Goal: Task Accomplishment & Management: Use online tool/utility

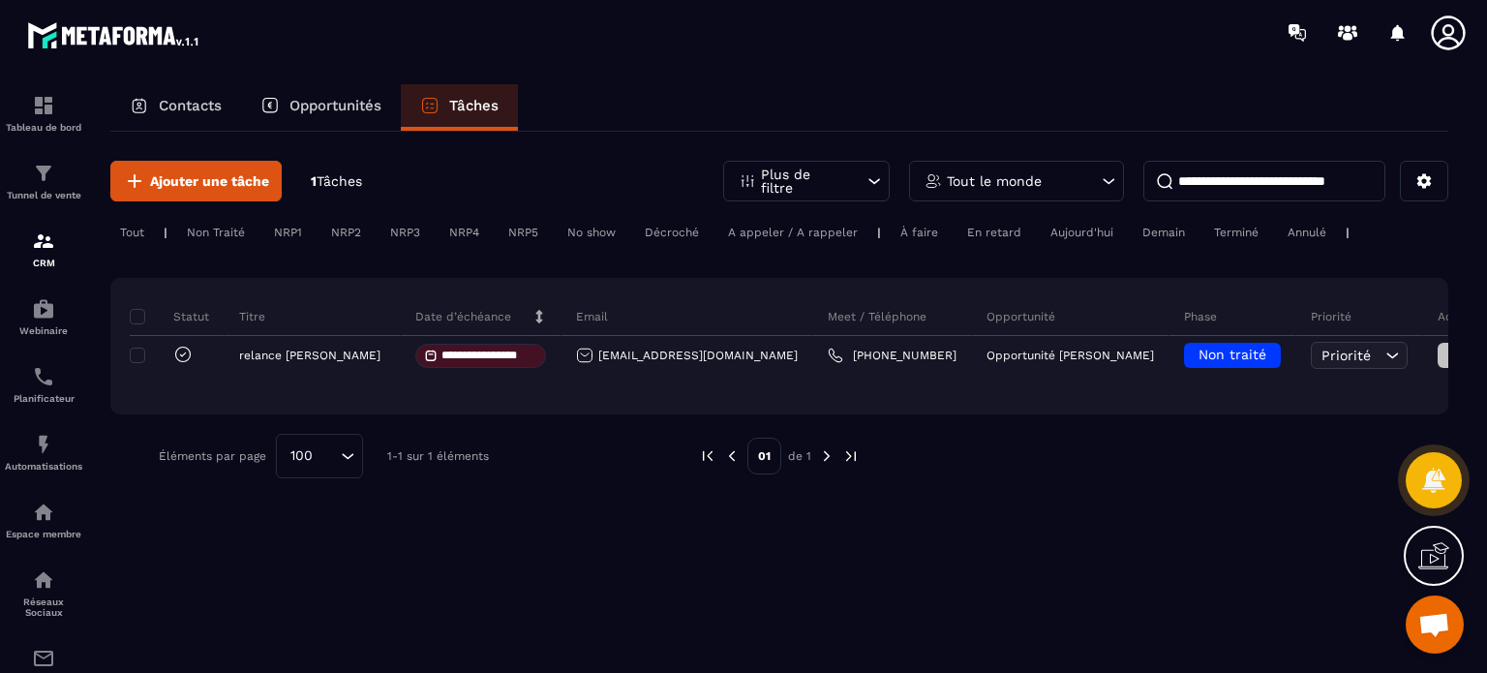
click at [321, 229] on div "NRP1" at bounding box center [345, 232] width 49 height 23
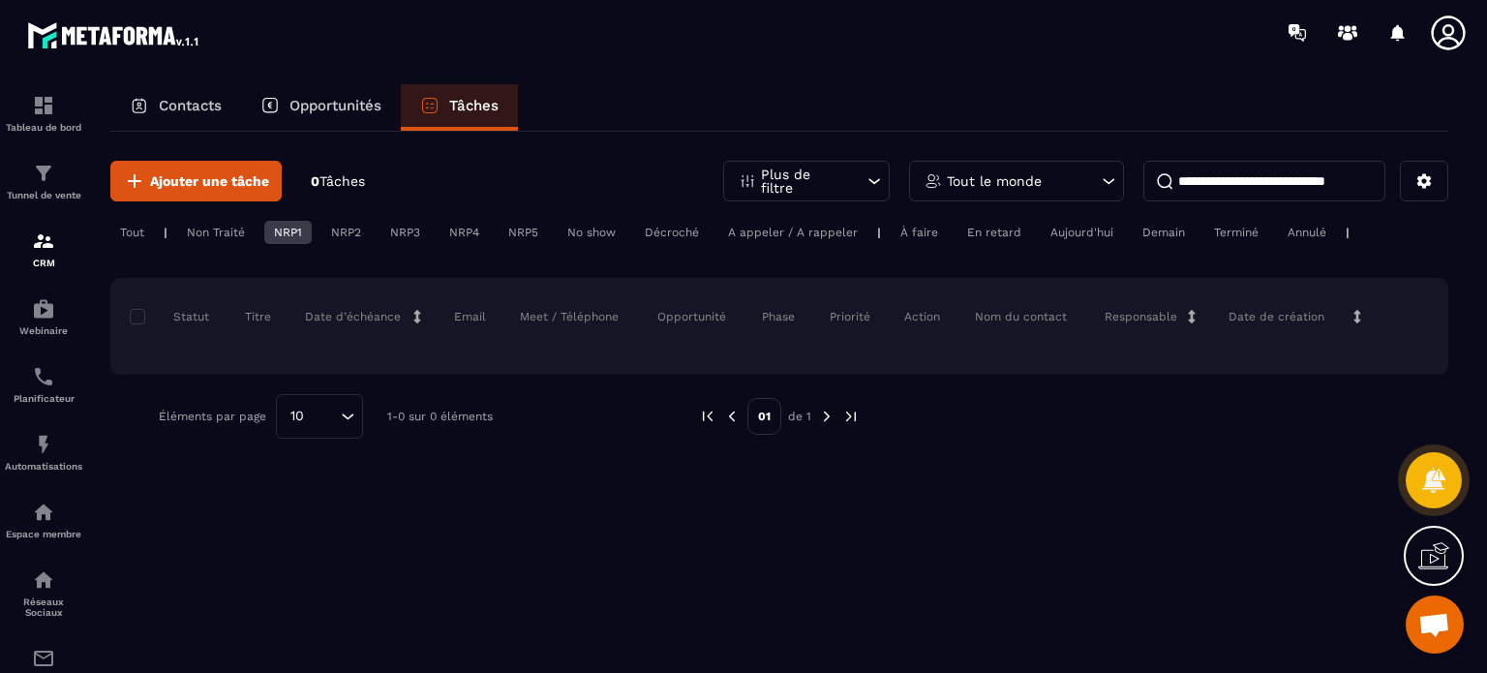
click at [142, 229] on div "Tout" at bounding box center [132, 232] width 44 height 23
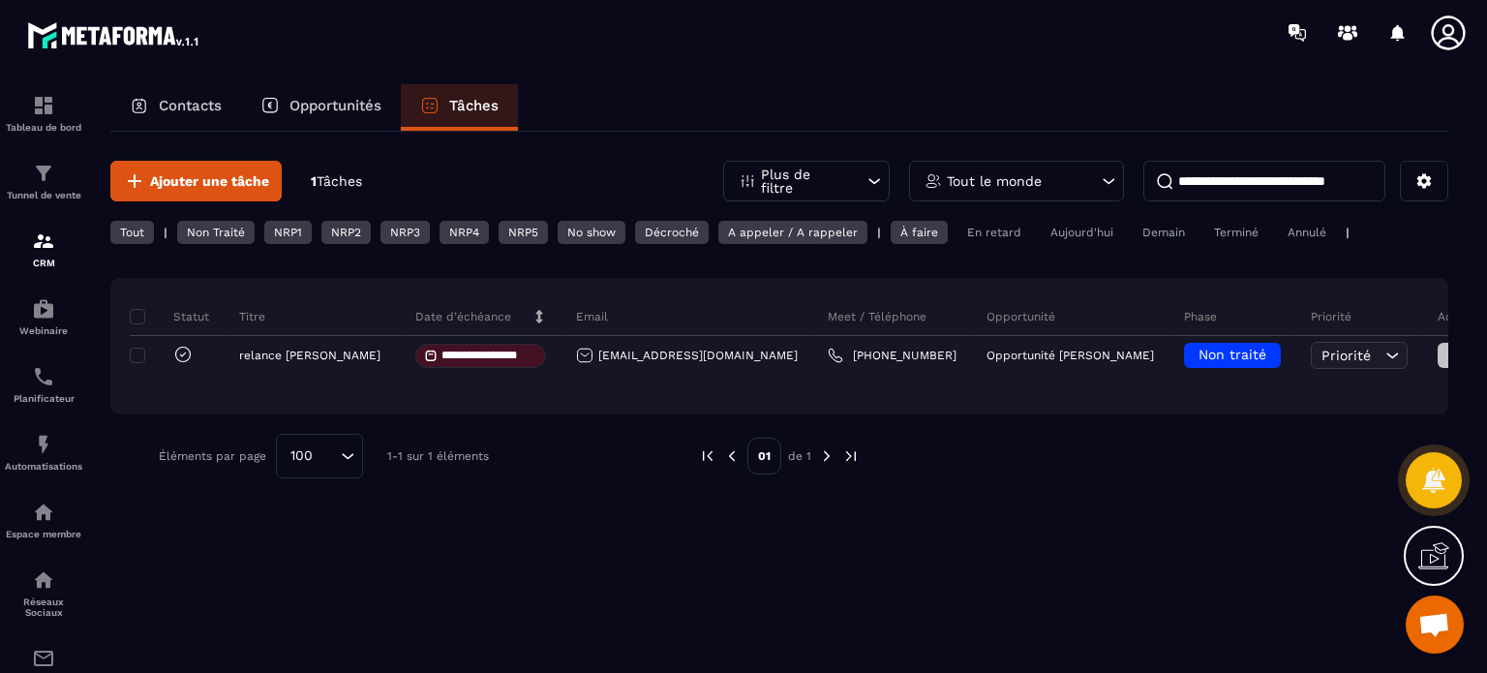
click at [328, 104] on p "Opportunités" at bounding box center [335, 105] width 92 height 17
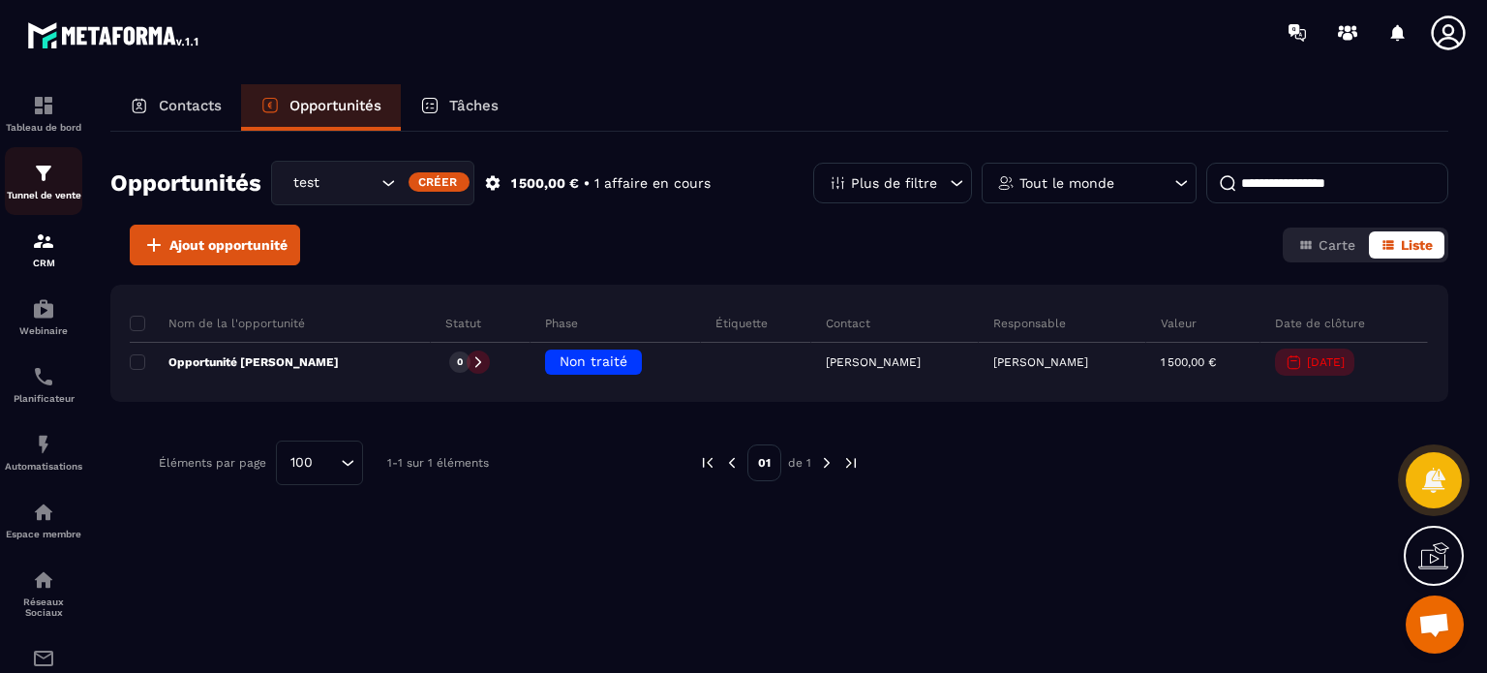
click at [44, 176] on img at bounding box center [43, 173] width 23 height 23
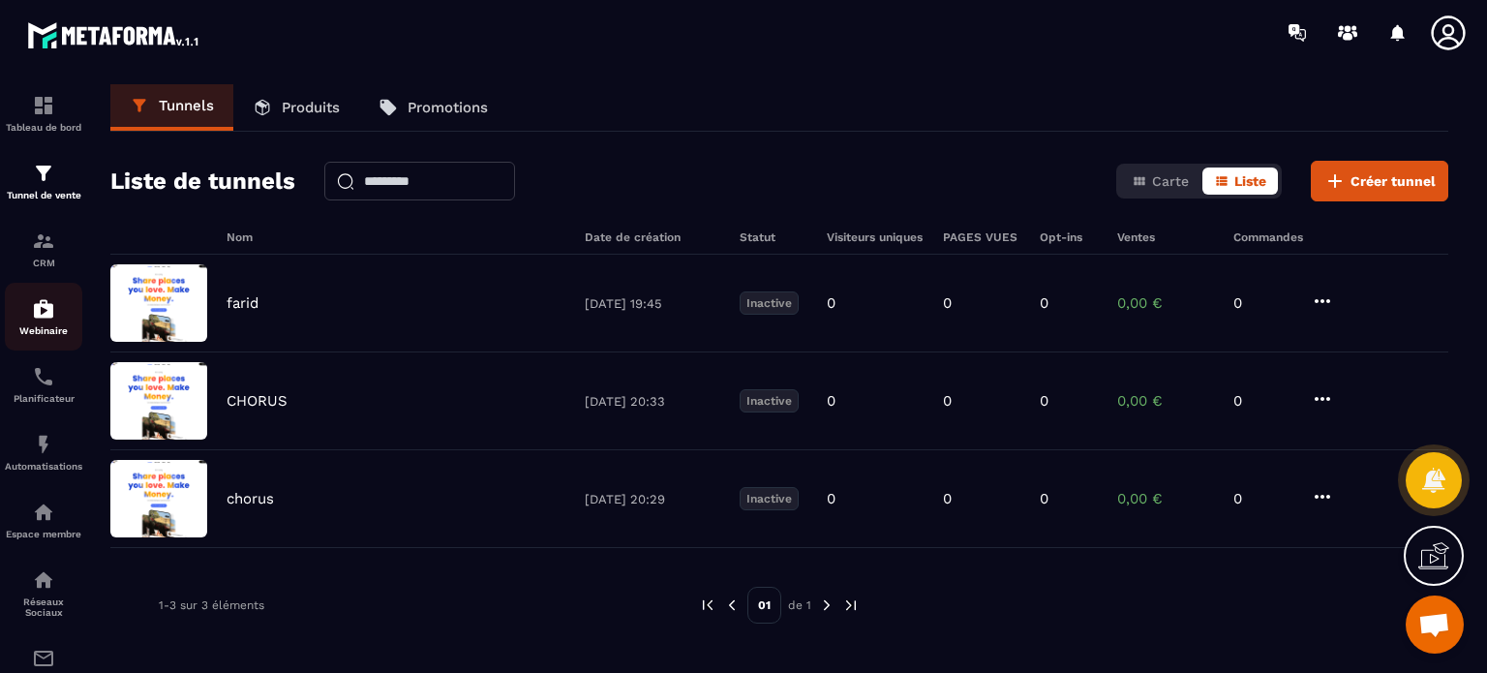
click at [46, 320] on img at bounding box center [43, 308] width 23 height 23
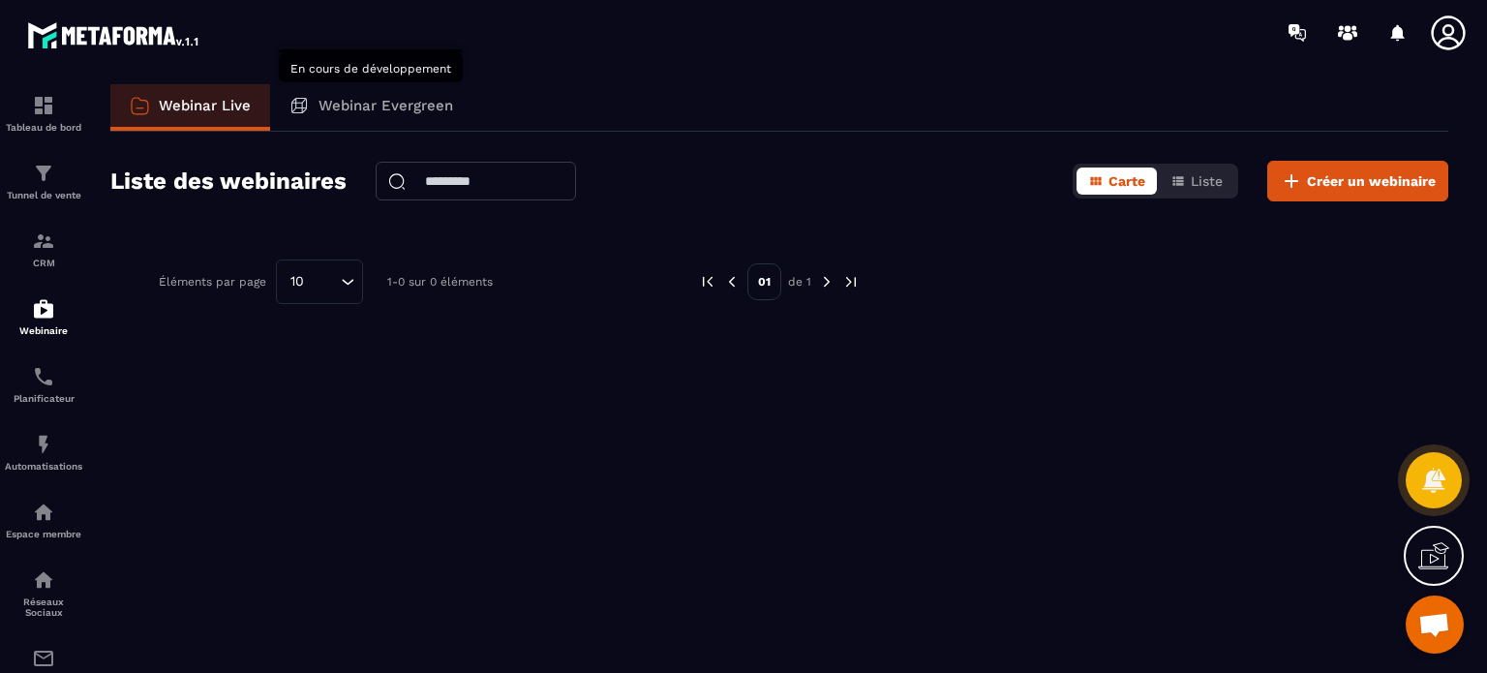
click at [361, 105] on p "Webinar Evergreen" at bounding box center [385, 105] width 135 height 17
click at [380, 110] on p "Webinar Evergreen" at bounding box center [385, 105] width 135 height 17
drag, startPoint x: 380, startPoint y: 110, endPoint x: 248, endPoint y: 451, distance: 365.6
click at [248, 451] on div "Webinar Live Webinar Evergreen Liste des webinaires Carte Liste Créer un webina…" at bounding box center [779, 374] width 1377 height 581
click at [42, 383] on img at bounding box center [43, 376] width 23 height 23
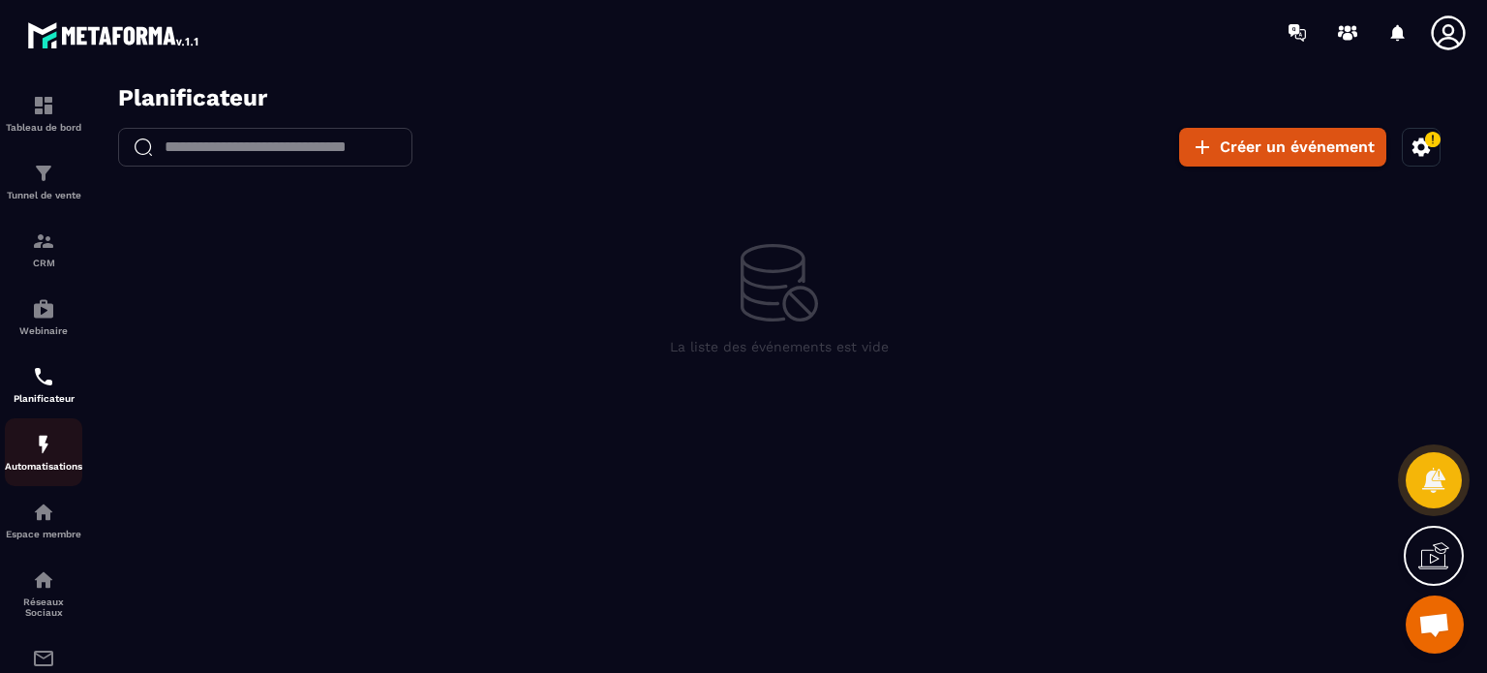
click at [57, 460] on div "Automatisations" at bounding box center [43, 452] width 77 height 39
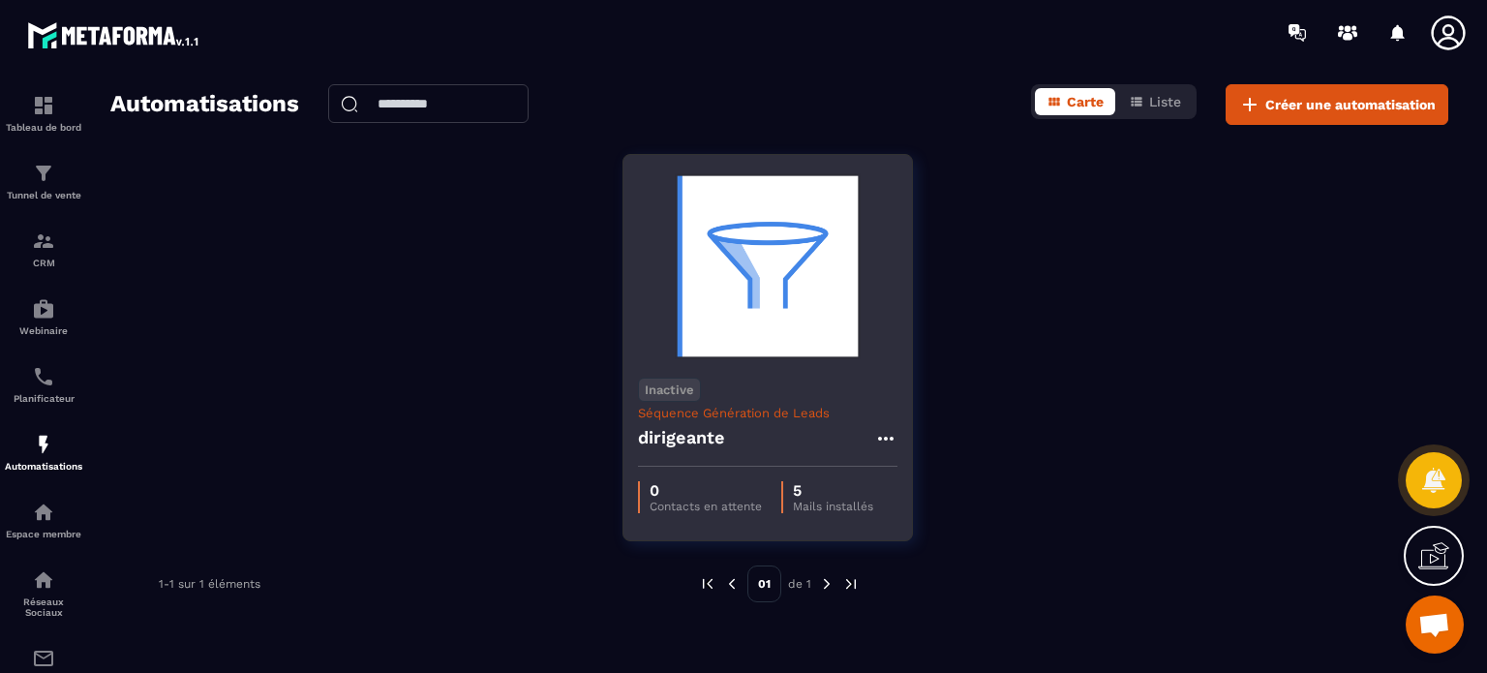
click at [829, 509] on p "Mails installés" at bounding box center [833, 506] width 80 height 14
click at [814, 485] on p "5" at bounding box center [833, 490] width 80 height 18
click at [887, 437] on icon at bounding box center [885, 438] width 23 height 23
click at [801, 291] on img at bounding box center [767, 266] width 259 height 194
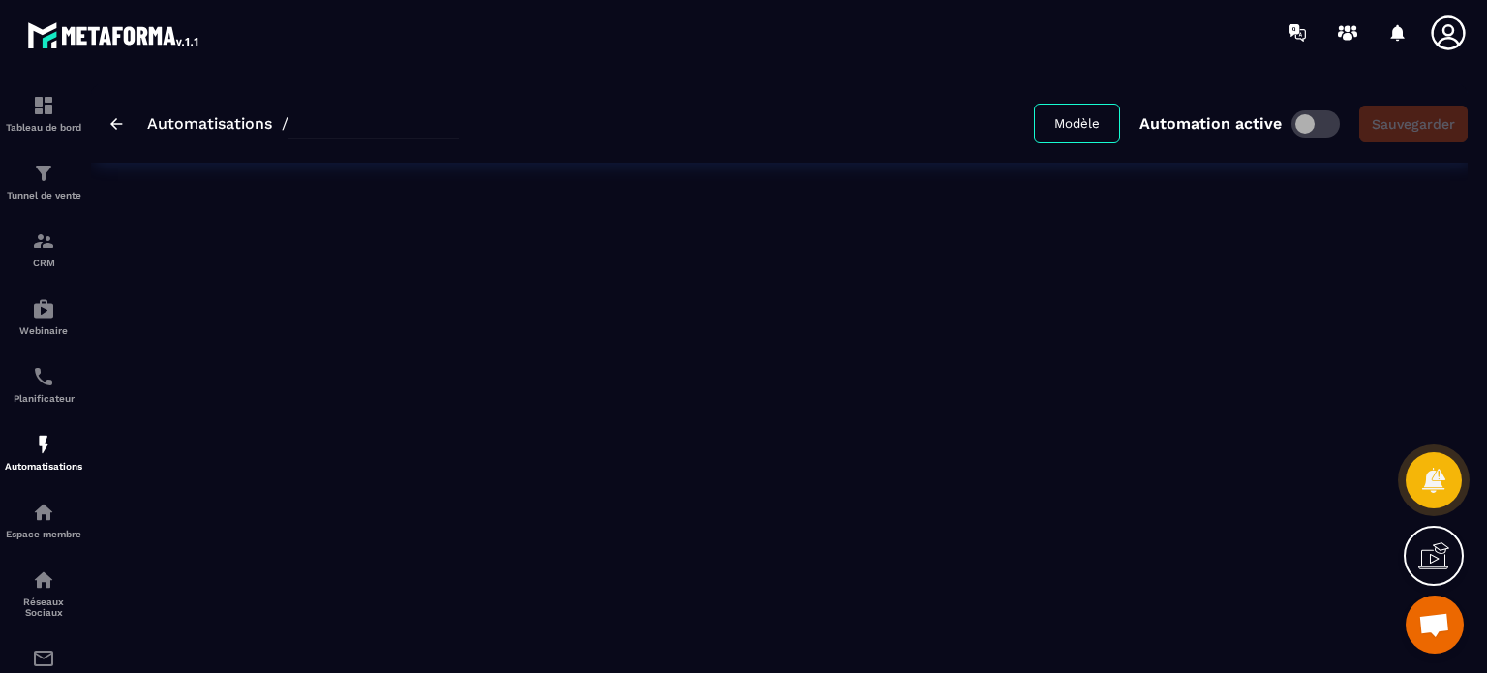
type input "**********"
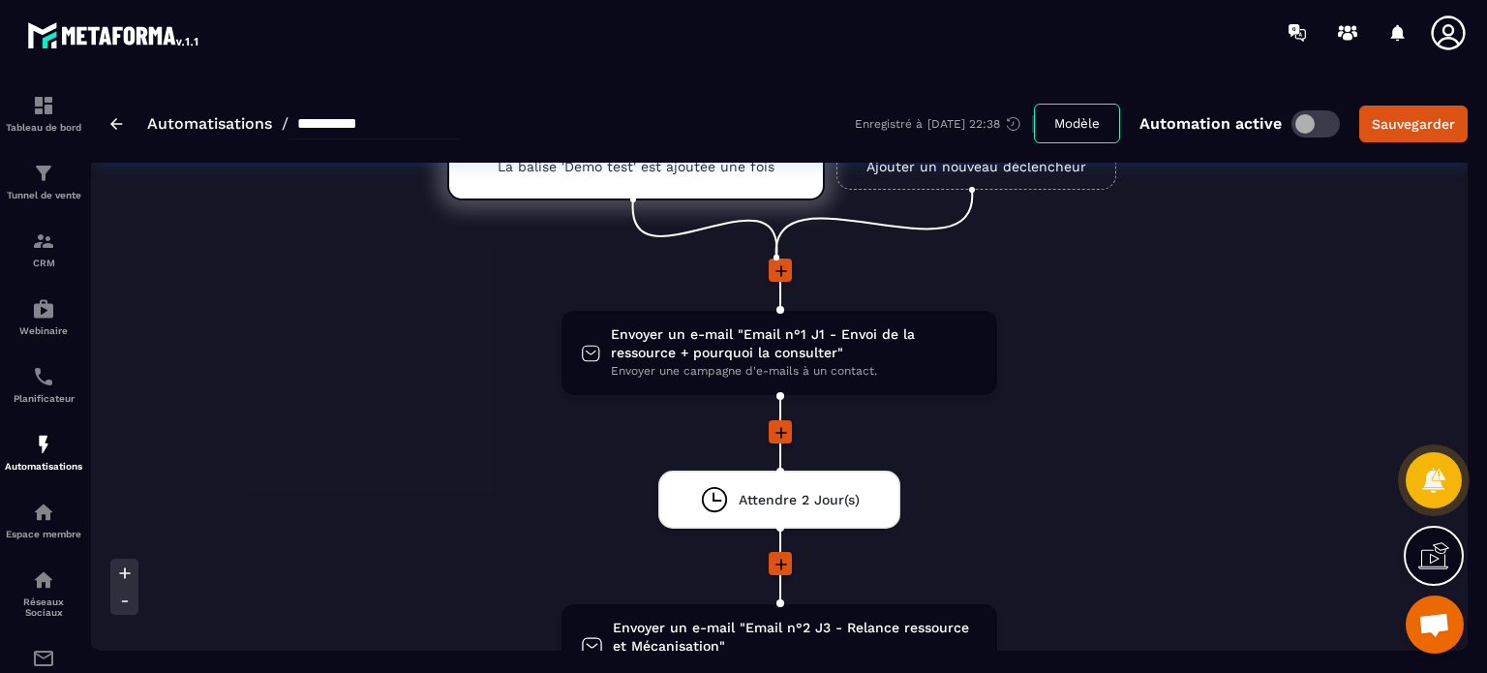
scroll to position [111, 0]
click at [781, 432] on icon at bounding box center [781, 432] width 12 height 12
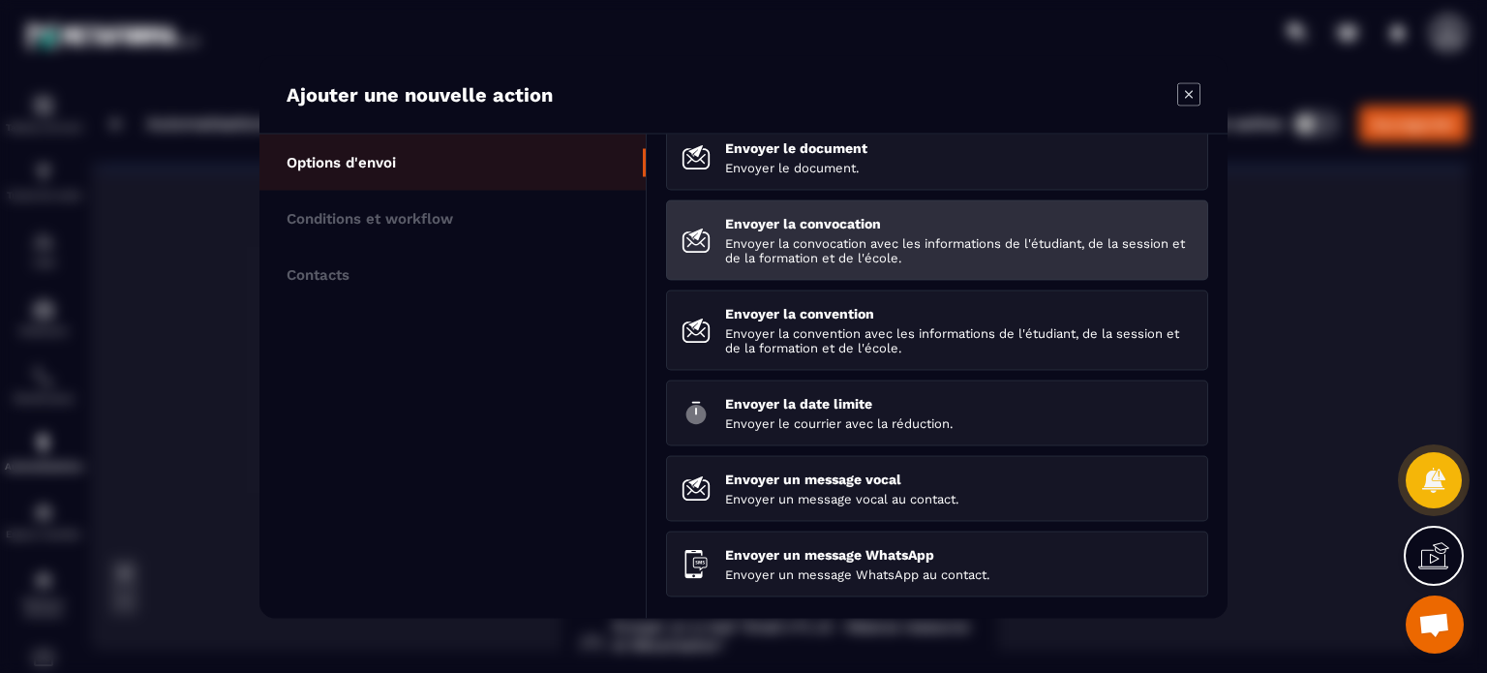
scroll to position [267, 0]
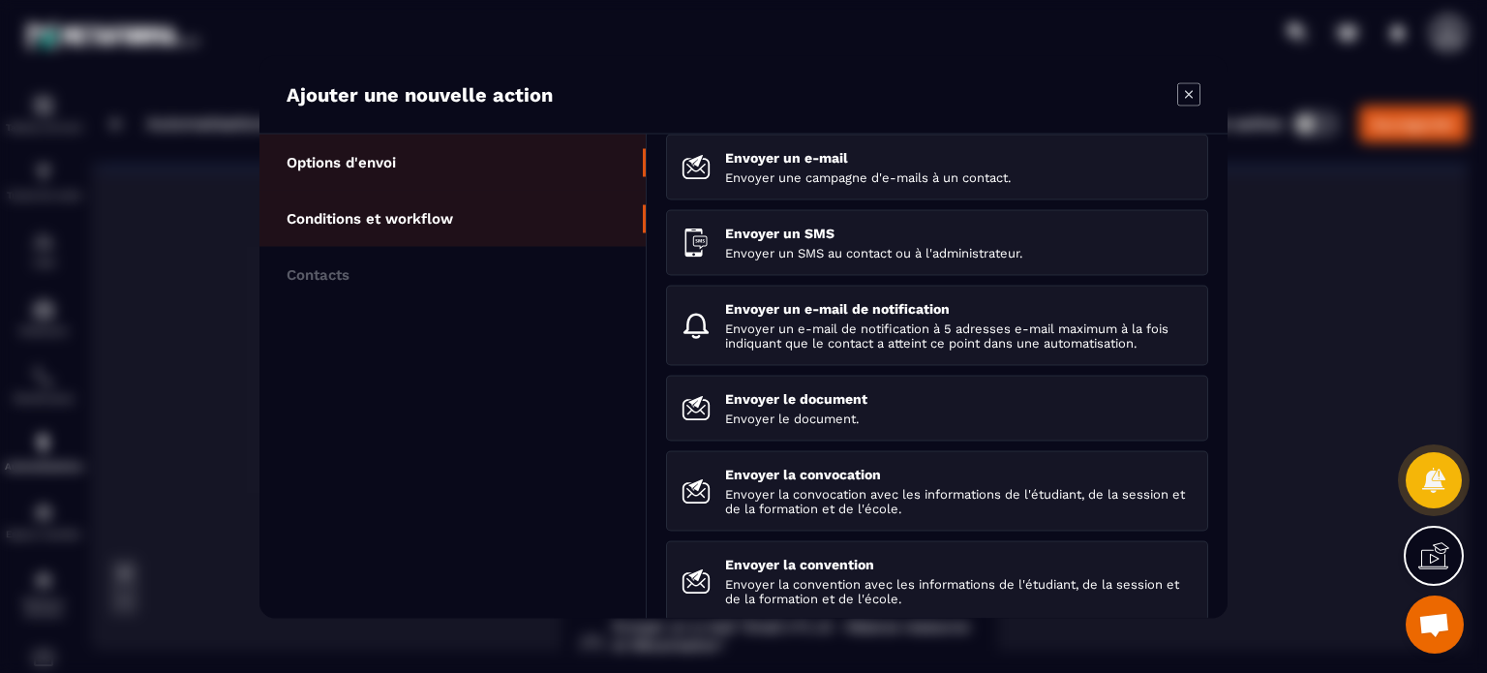
click at [428, 218] on p "Conditions et workflow" at bounding box center [370, 217] width 166 height 17
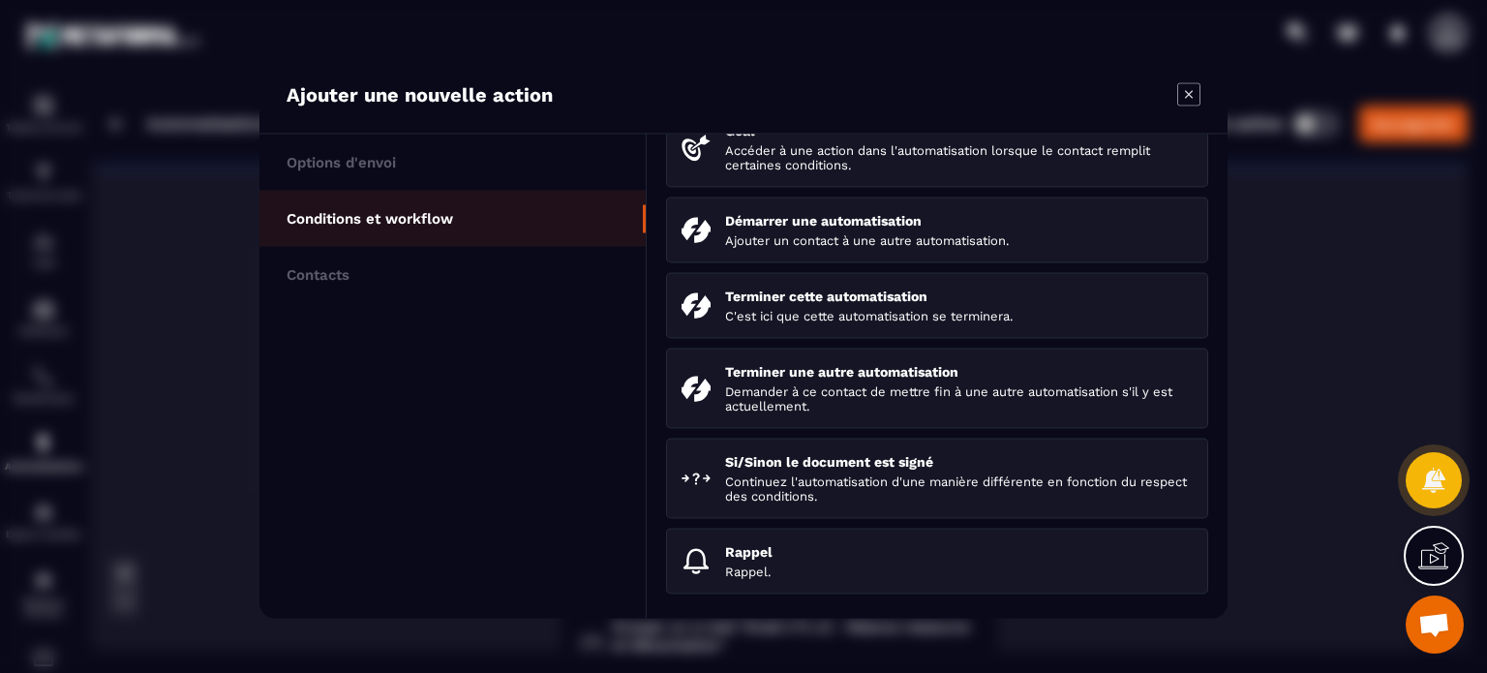
scroll to position [292, 0]
click at [1177, 104] on icon "Modal window" at bounding box center [1188, 93] width 23 height 23
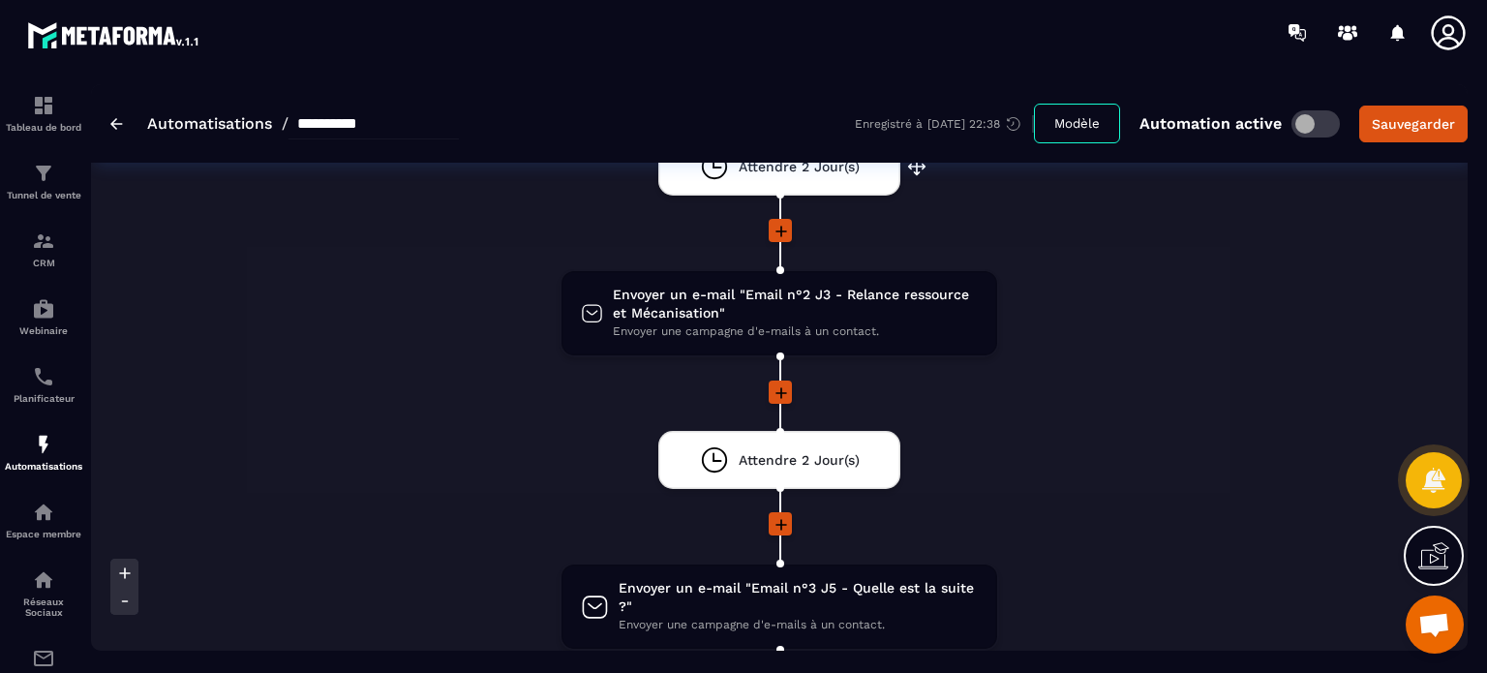
scroll to position [452, 0]
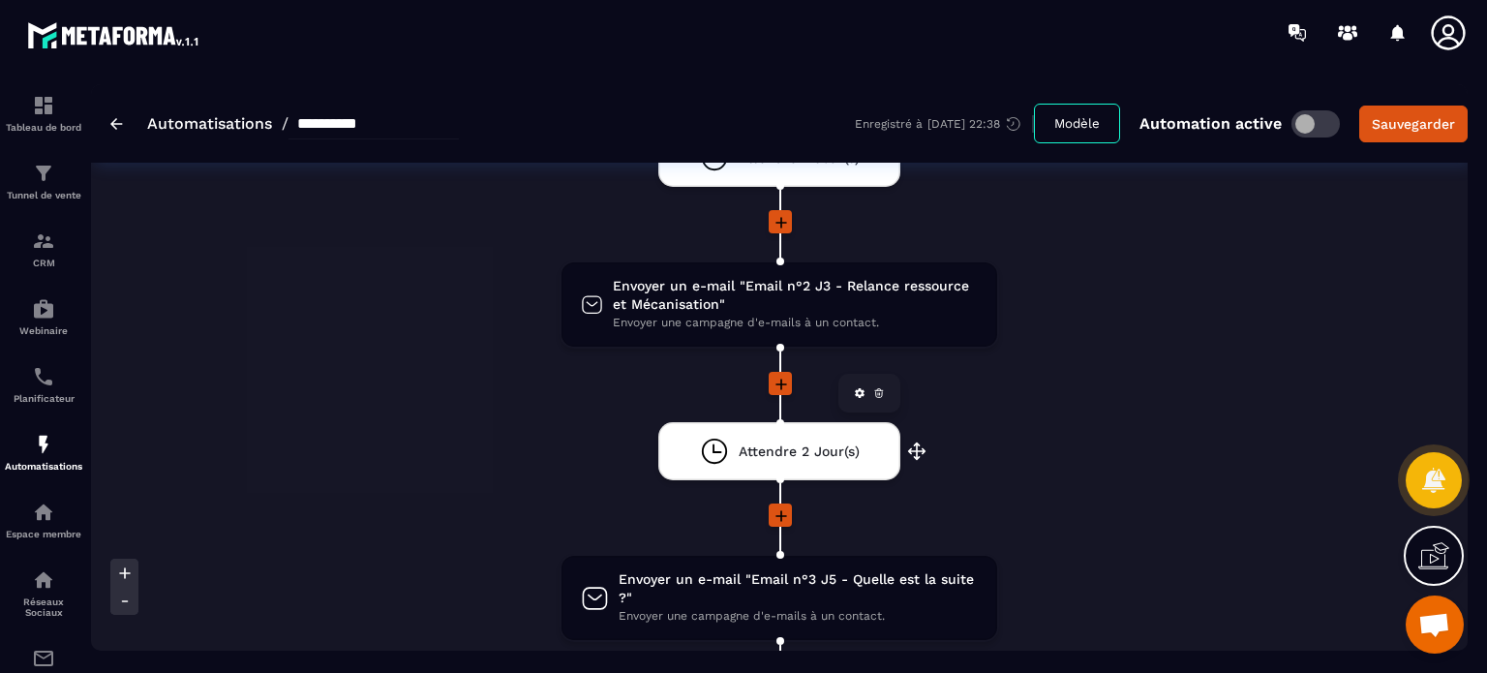
click at [774, 452] on span "Attendre 2 Jour(s)" at bounding box center [799, 451] width 121 height 18
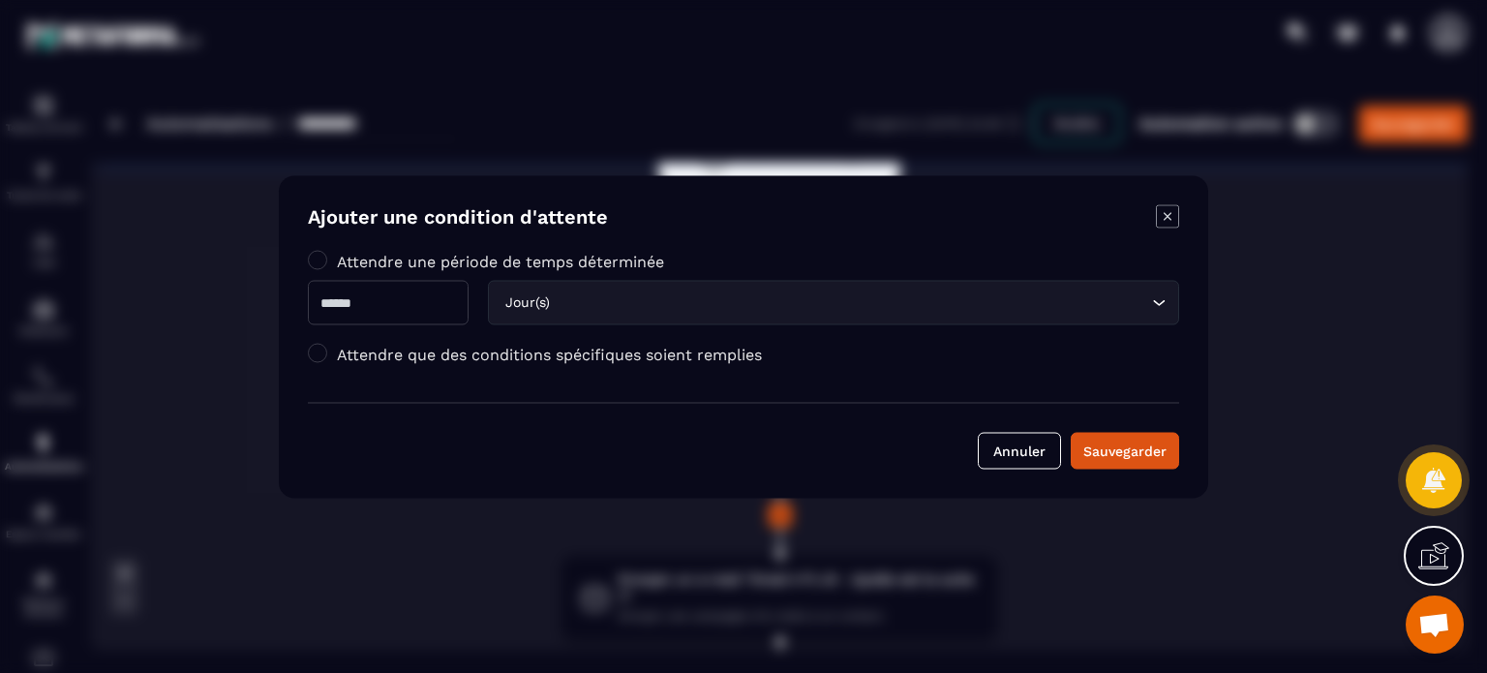
click at [1163, 210] on icon "Modal window" at bounding box center [1167, 215] width 23 height 23
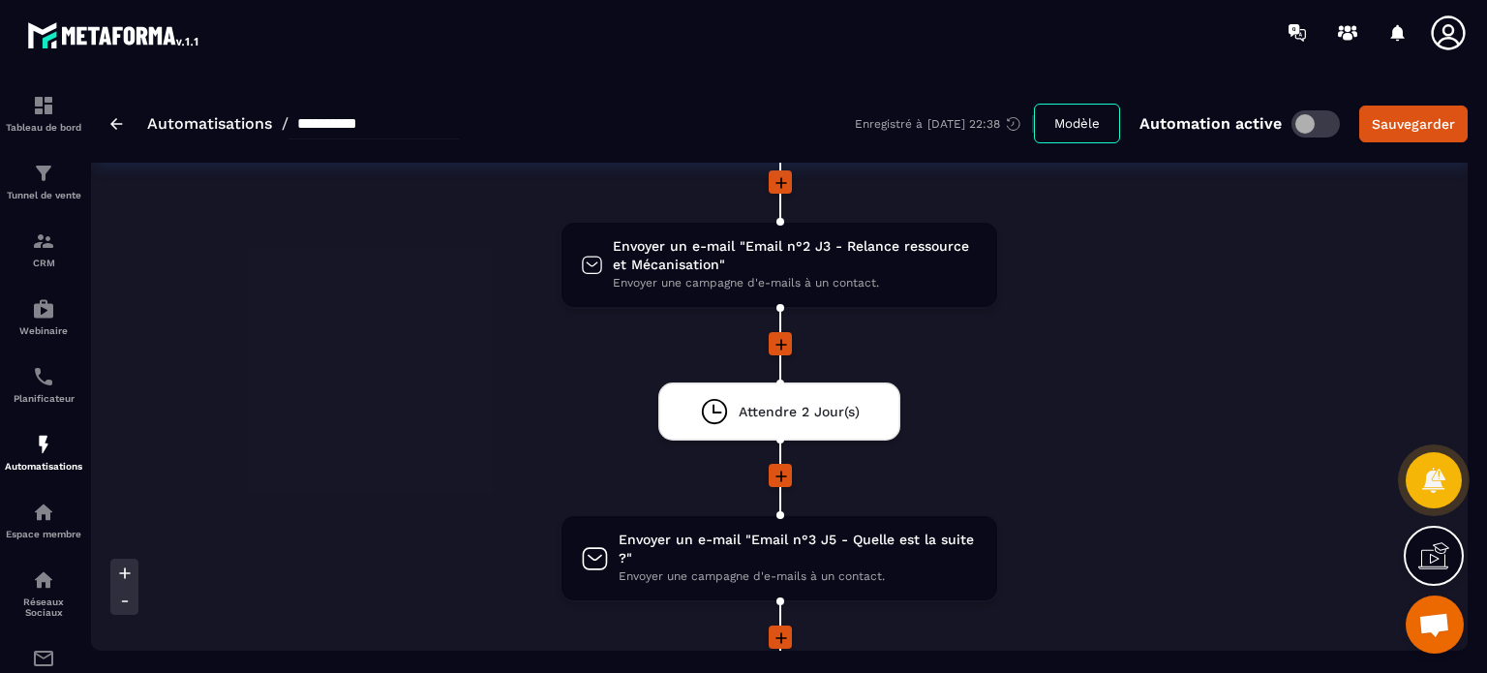
scroll to position [0, 0]
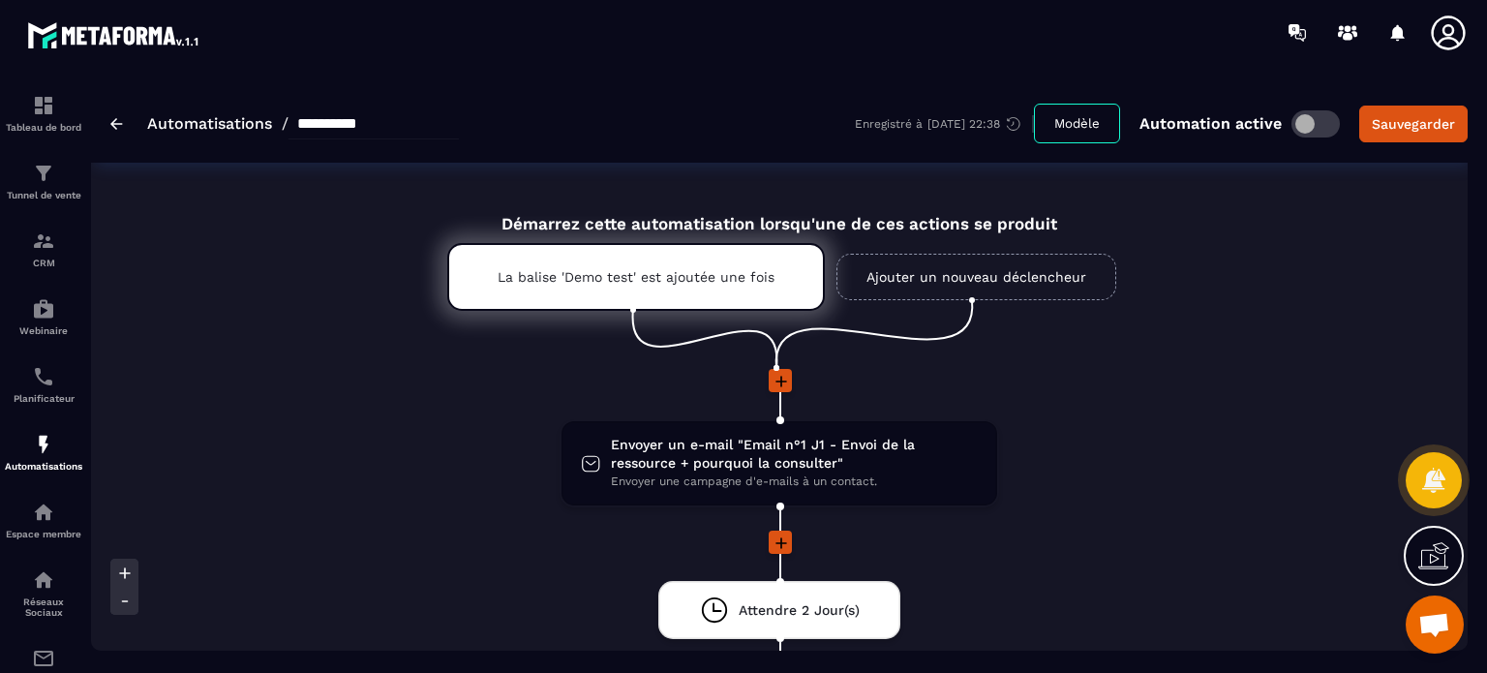
click at [115, 122] on img at bounding box center [116, 124] width 13 height 12
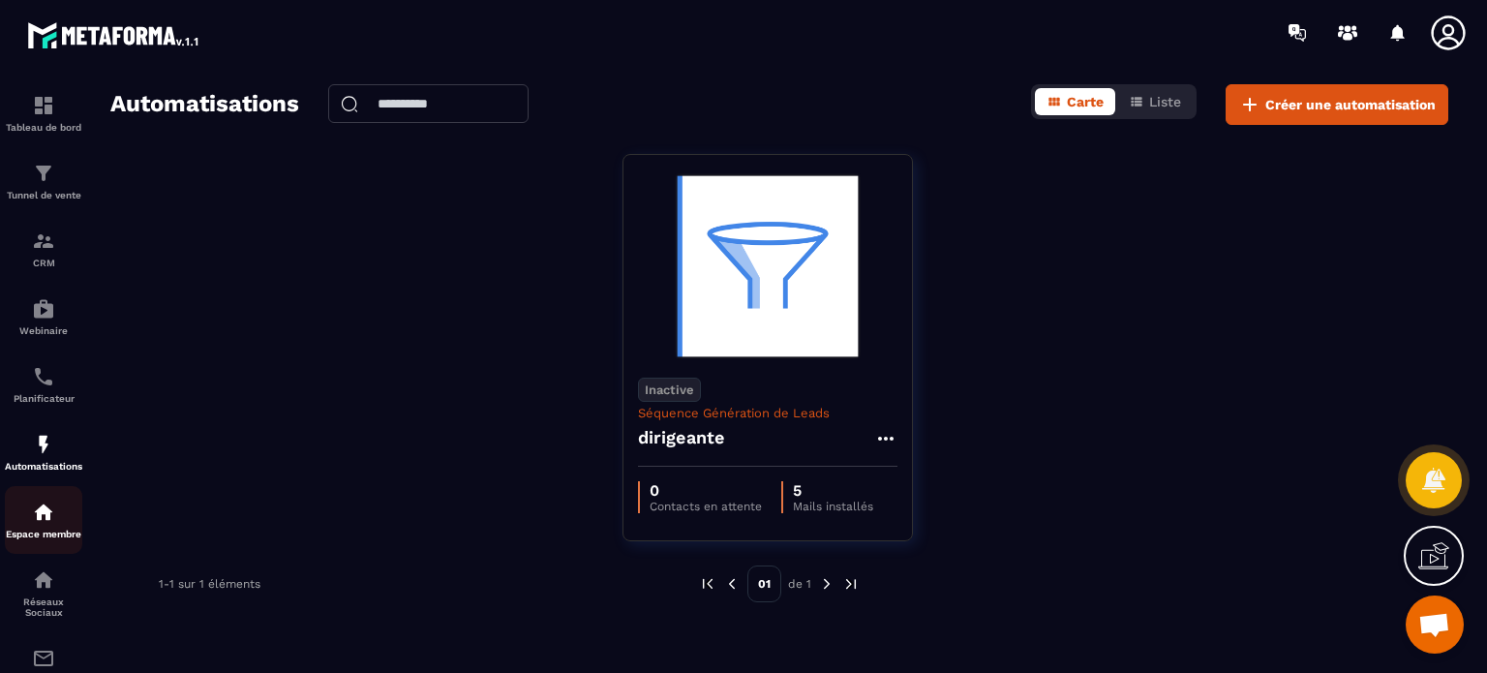
click at [52, 532] on div "Espace membre" at bounding box center [43, 519] width 77 height 39
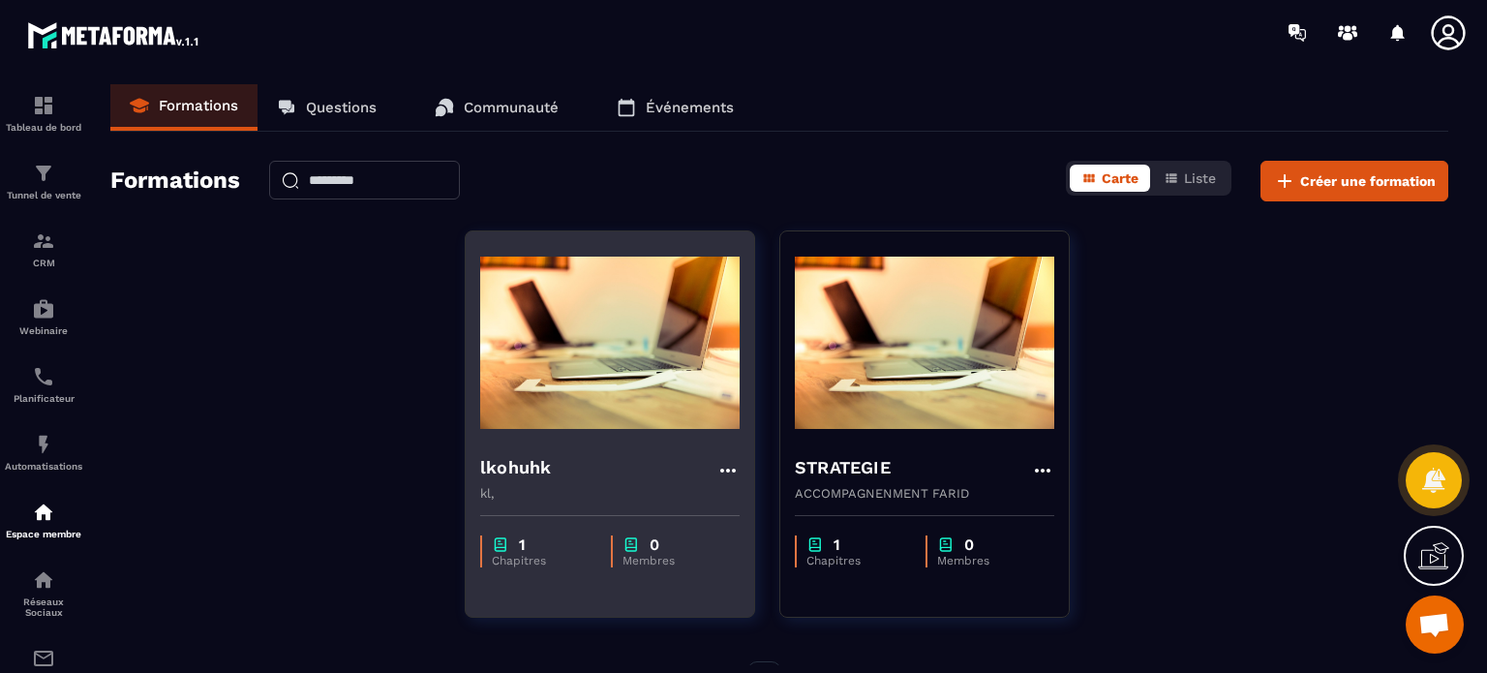
click at [656, 448] on div "lkohuhk kl," at bounding box center [610, 469] width 288 height 61
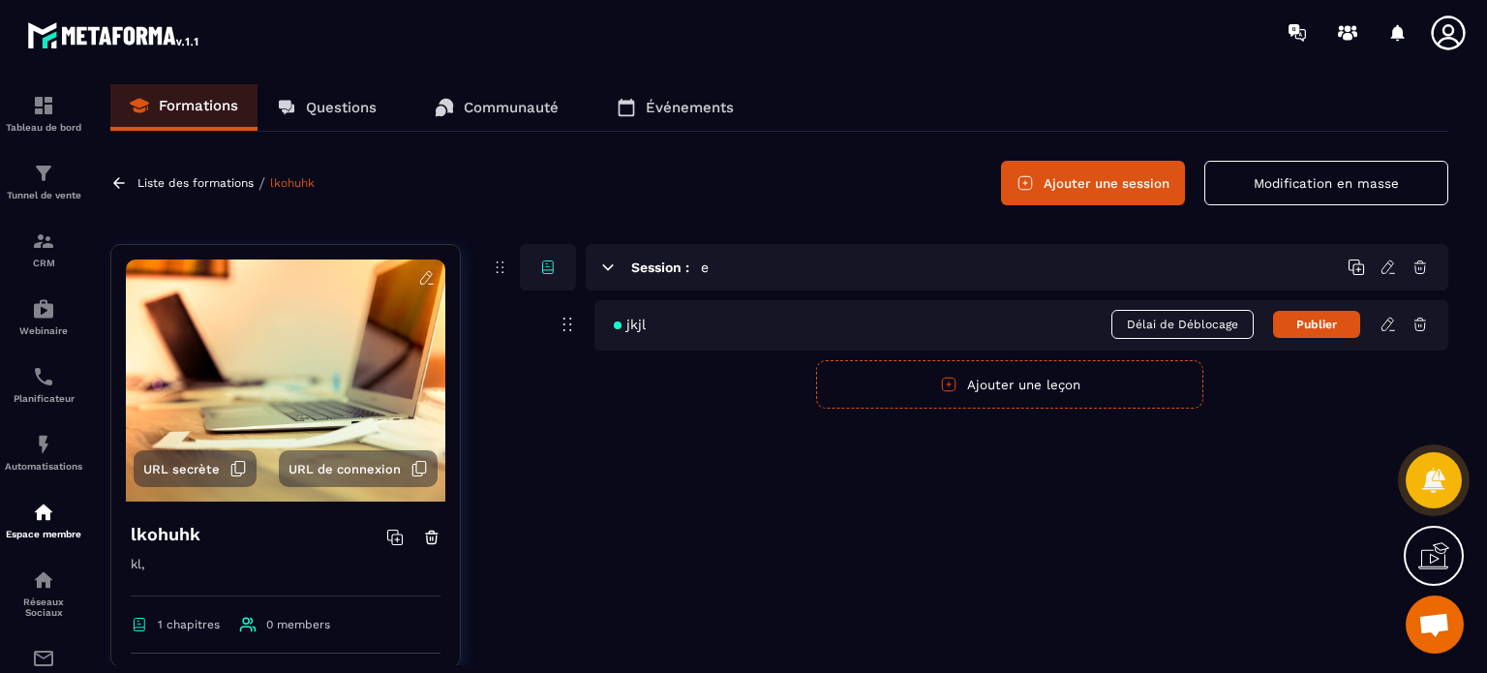
click at [610, 272] on icon at bounding box center [607, 266] width 17 height 17
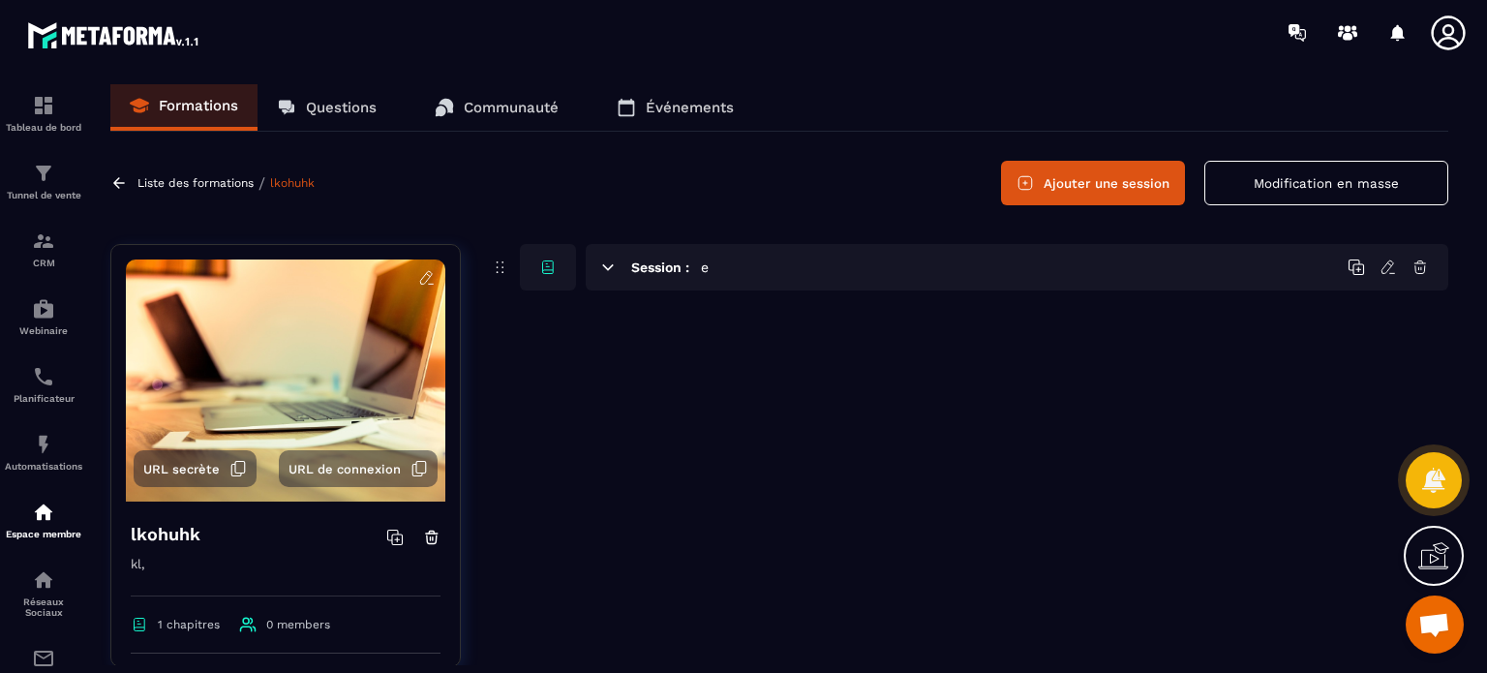
click at [610, 272] on icon at bounding box center [607, 266] width 17 height 17
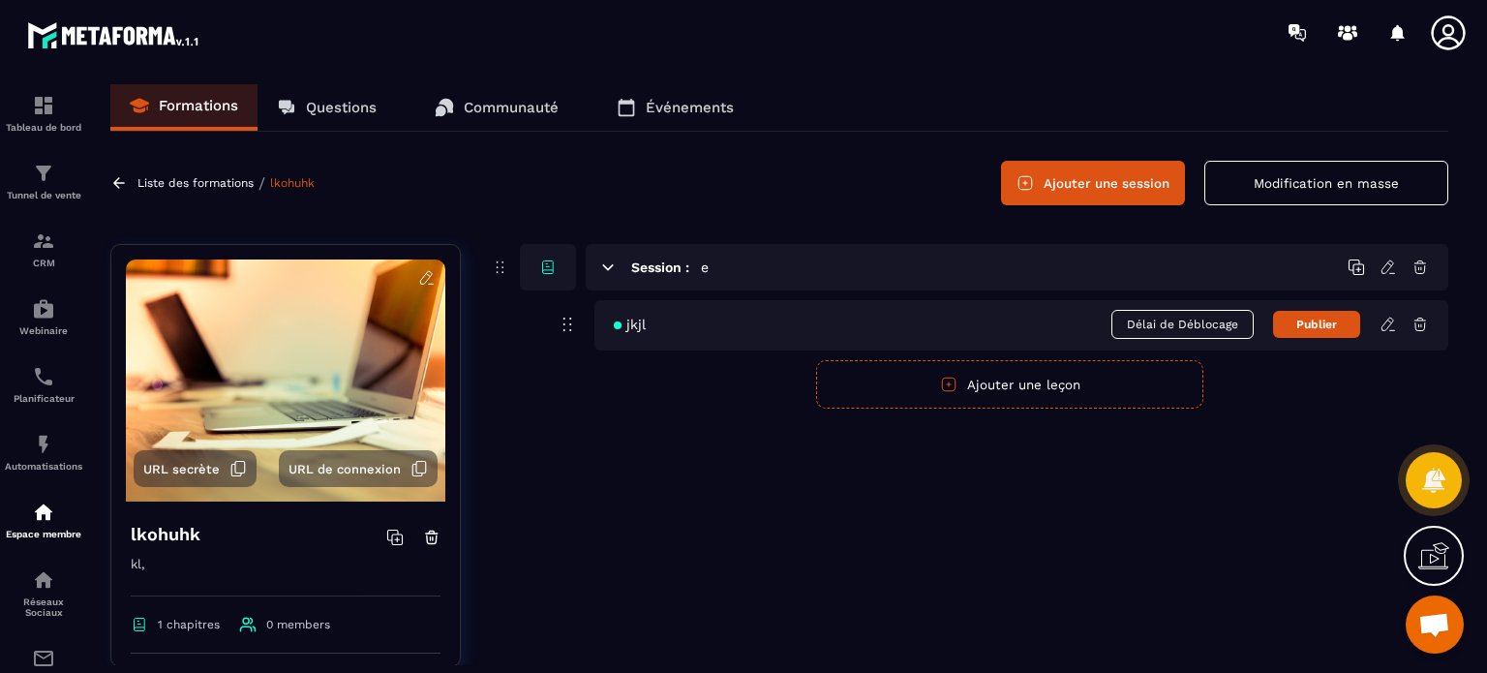
click at [1381, 262] on icon at bounding box center [1387, 266] width 17 height 17
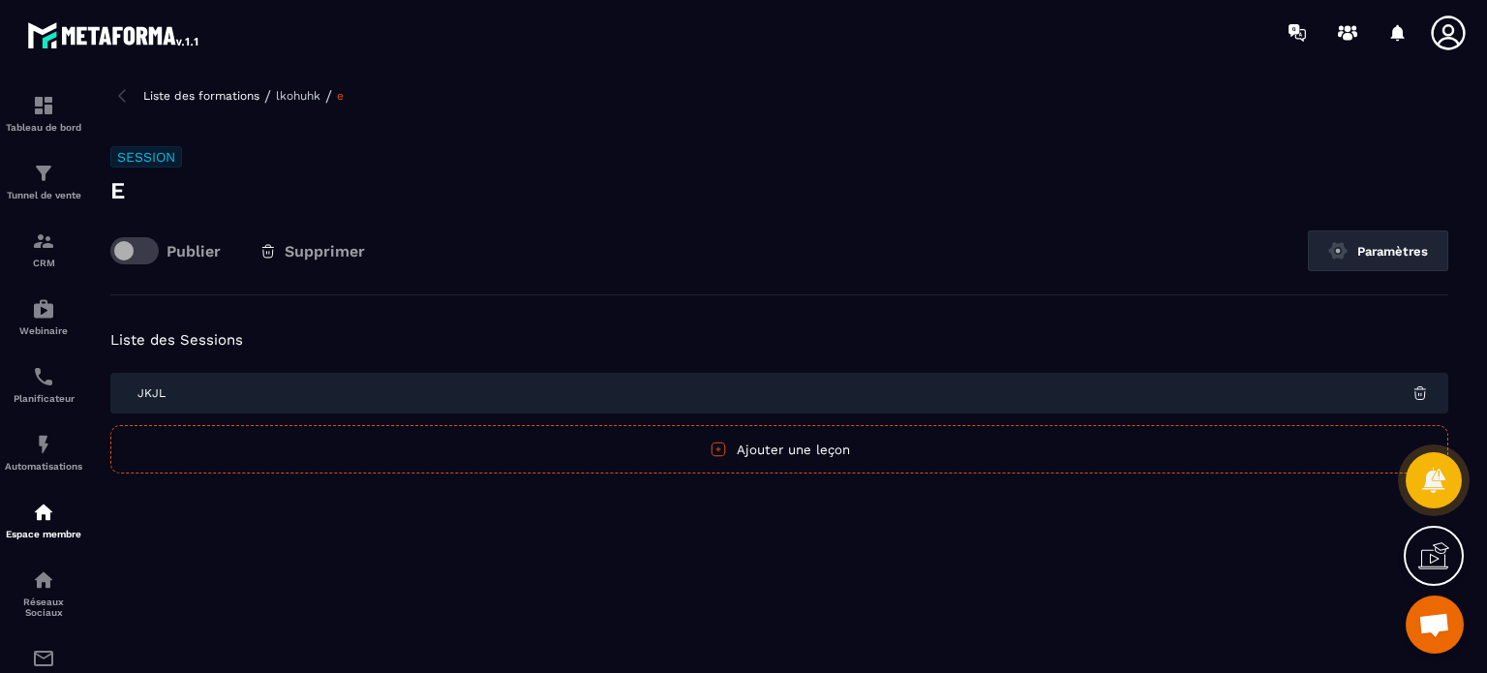
click at [224, 95] on p "Liste des formations" at bounding box center [201, 96] width 116 height 14
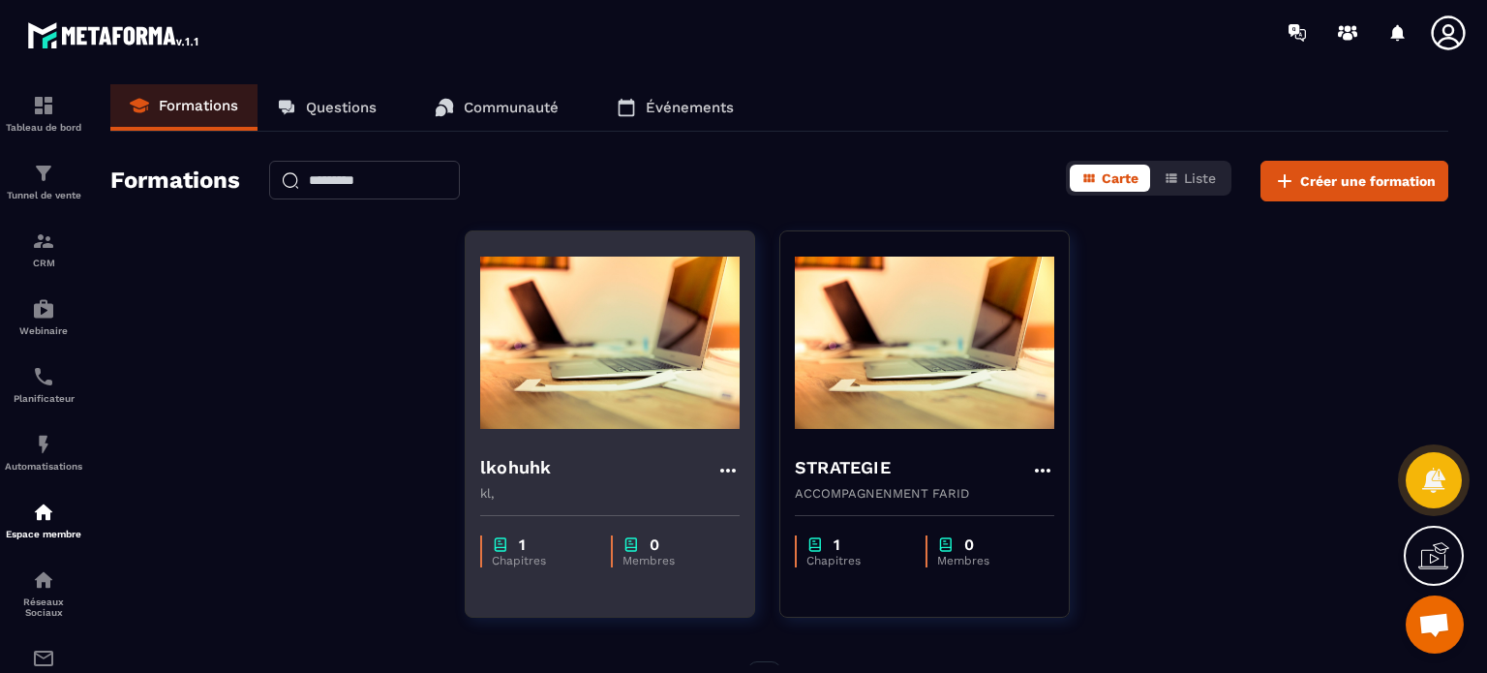
click at [663, 411] on img at bounding box center [609, 343] width 259 height 194
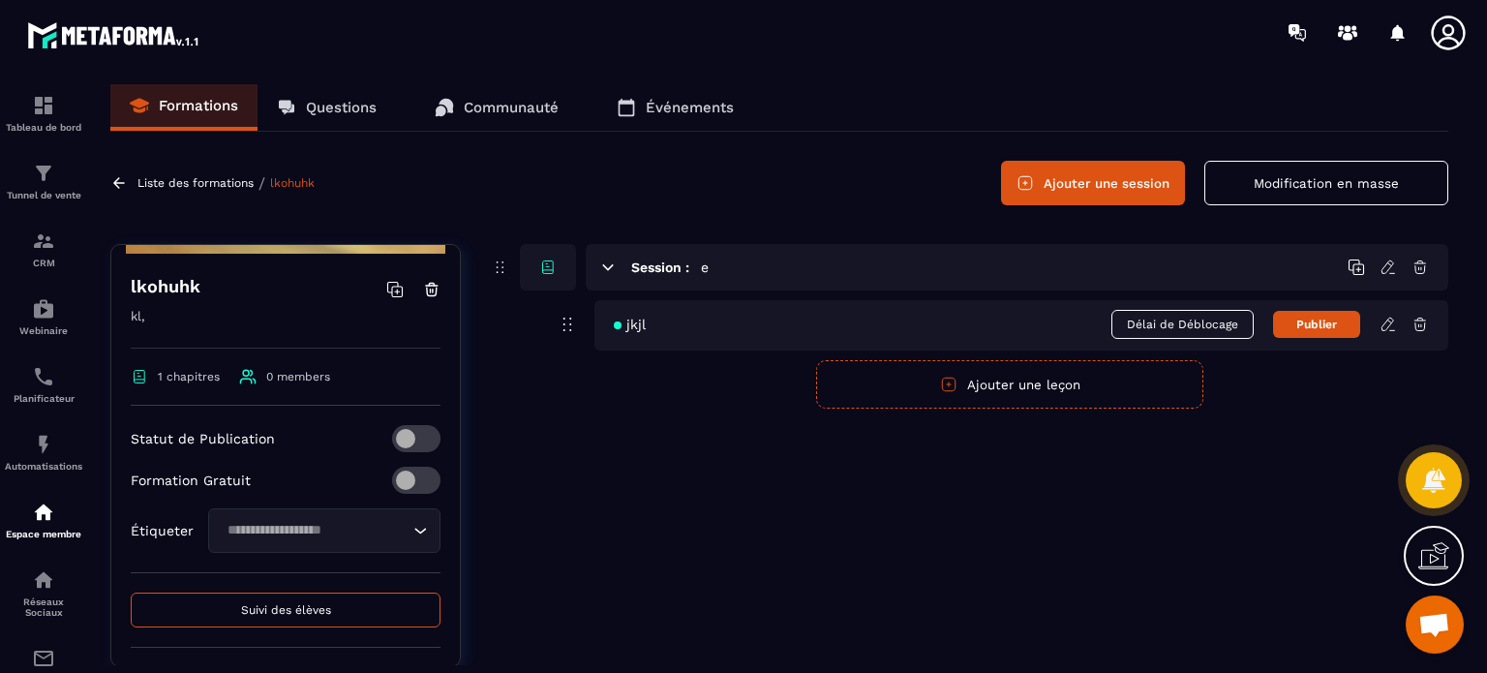
scroll to position [248, 0]
click at [410, 530] on icon "Search for option" at bounding box center [419, 530] width 19 height 19
click at [577, 536] on div "Session : e jkjl Délai de Déblocage Publier Publier Annuler Ajouter une leçon" at bounding box center [969, 470] width 958 height 452
click at [335, 619] on button "Suivi des élèves" at bounding box center [286, 609] width 310 height 35
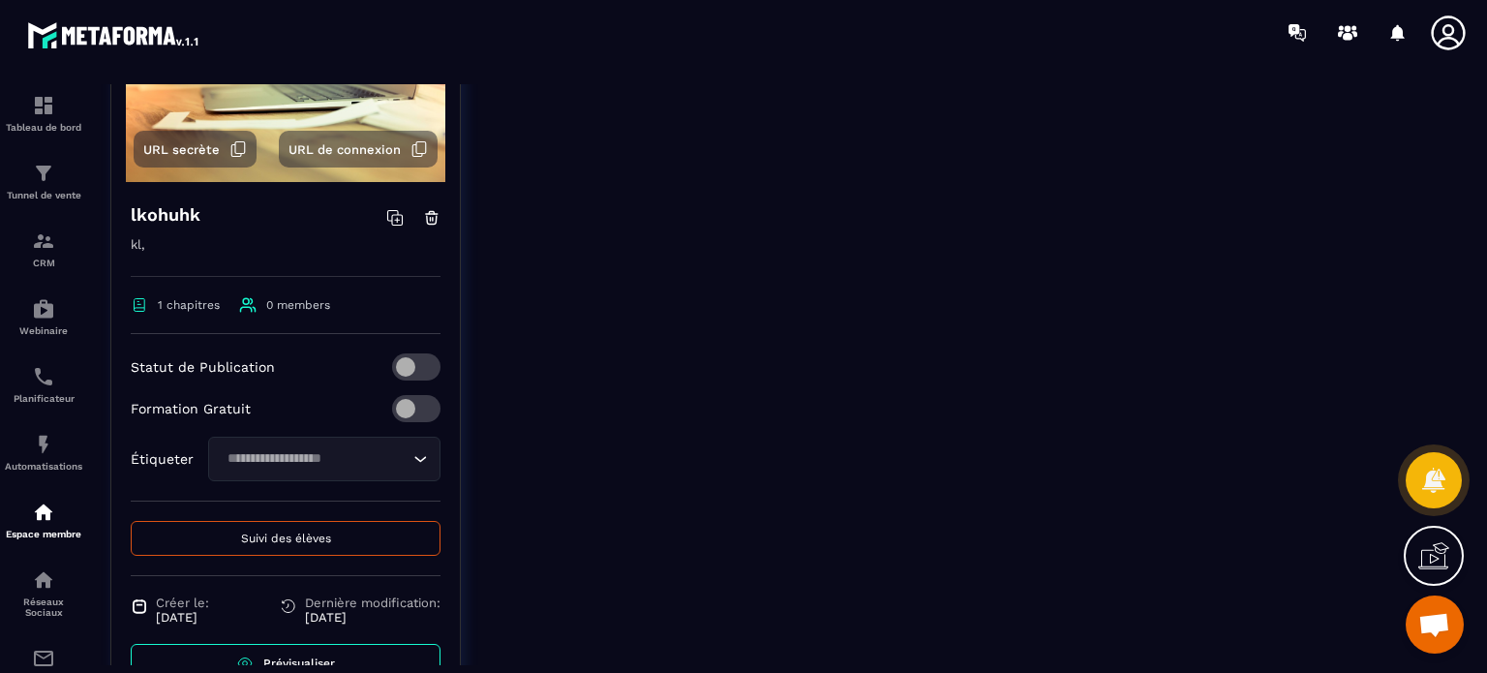
scroll to position [387, 0]
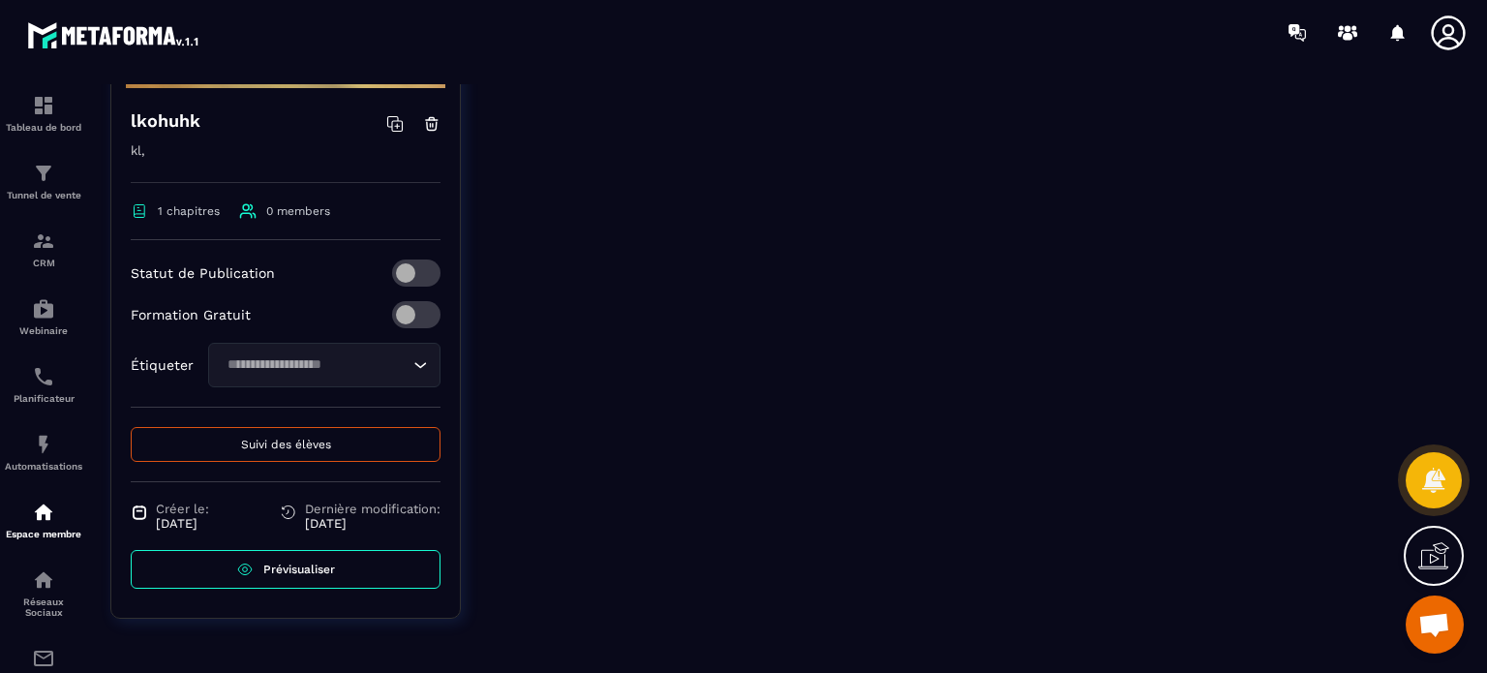
click at [246, 568] on icon at bounding box center [245, 569] width 5 height 5
click at [43, 609] on p "Réseaux Sociaux" at bounding box center [43, 606] width 77 height 21
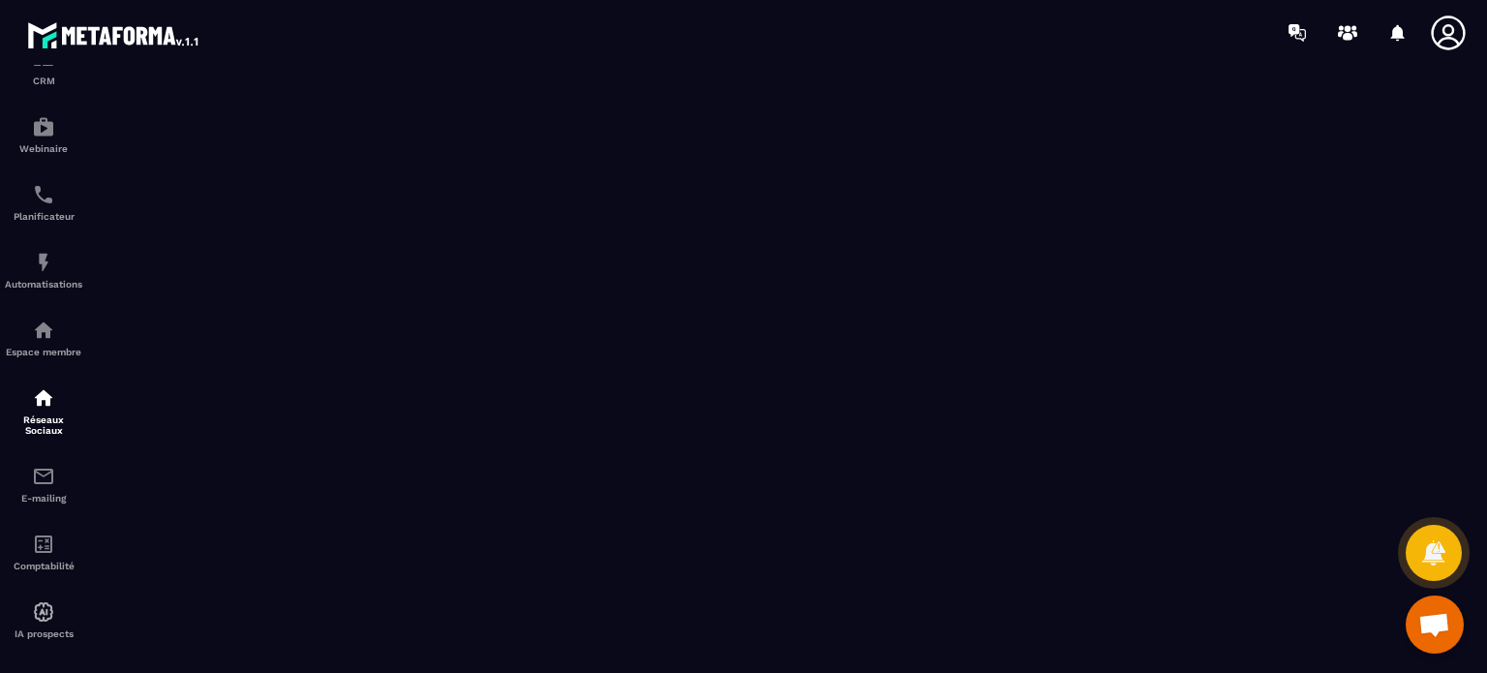
scroll to position [205, 0]
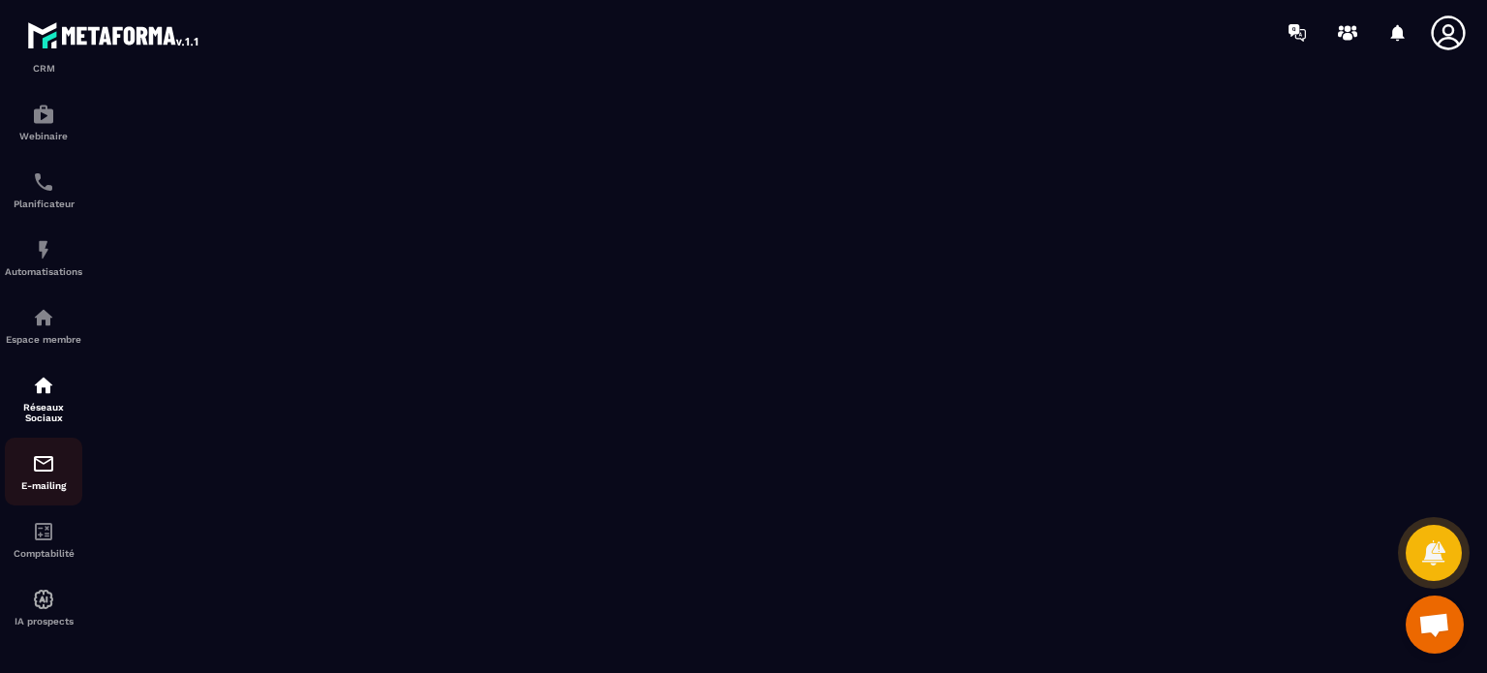
click at [38, 471] on img at bounding box center [43, 463] width 23 height 23
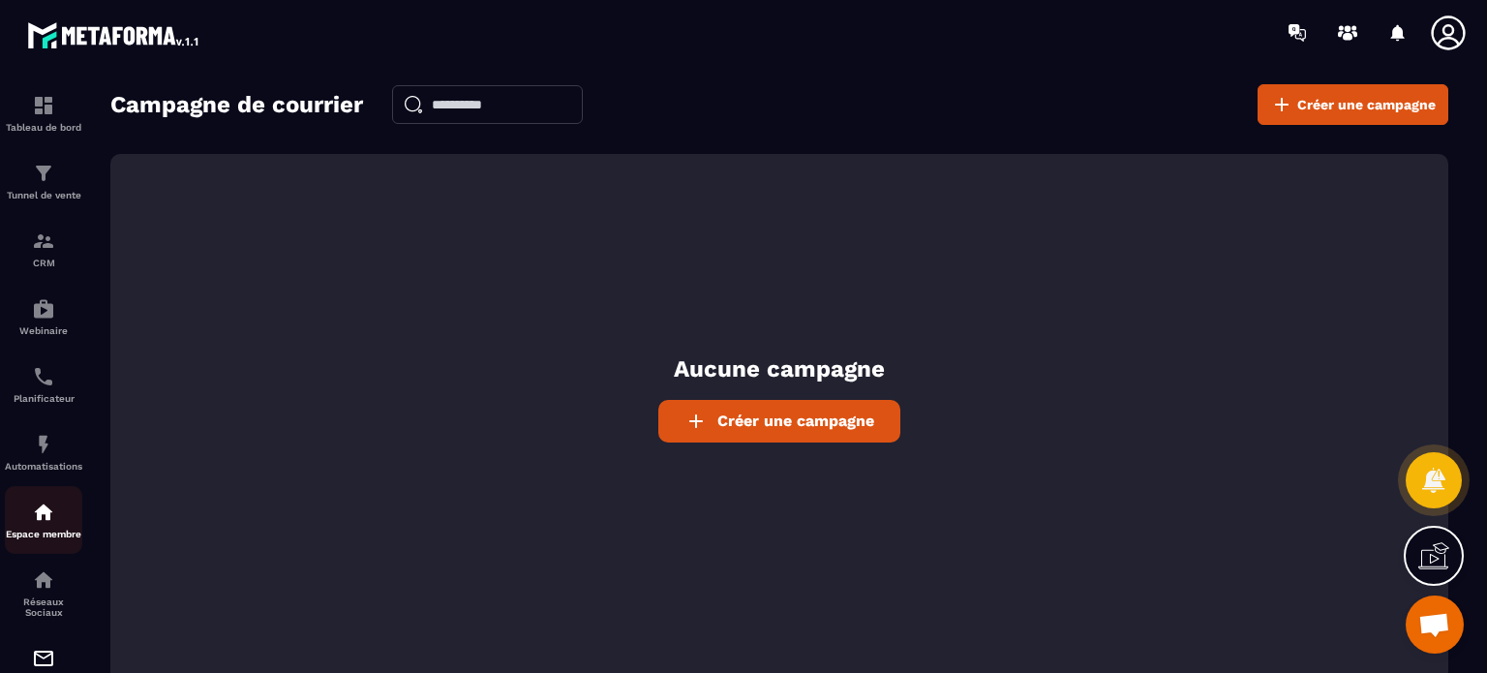
scroll to position [205, 0]
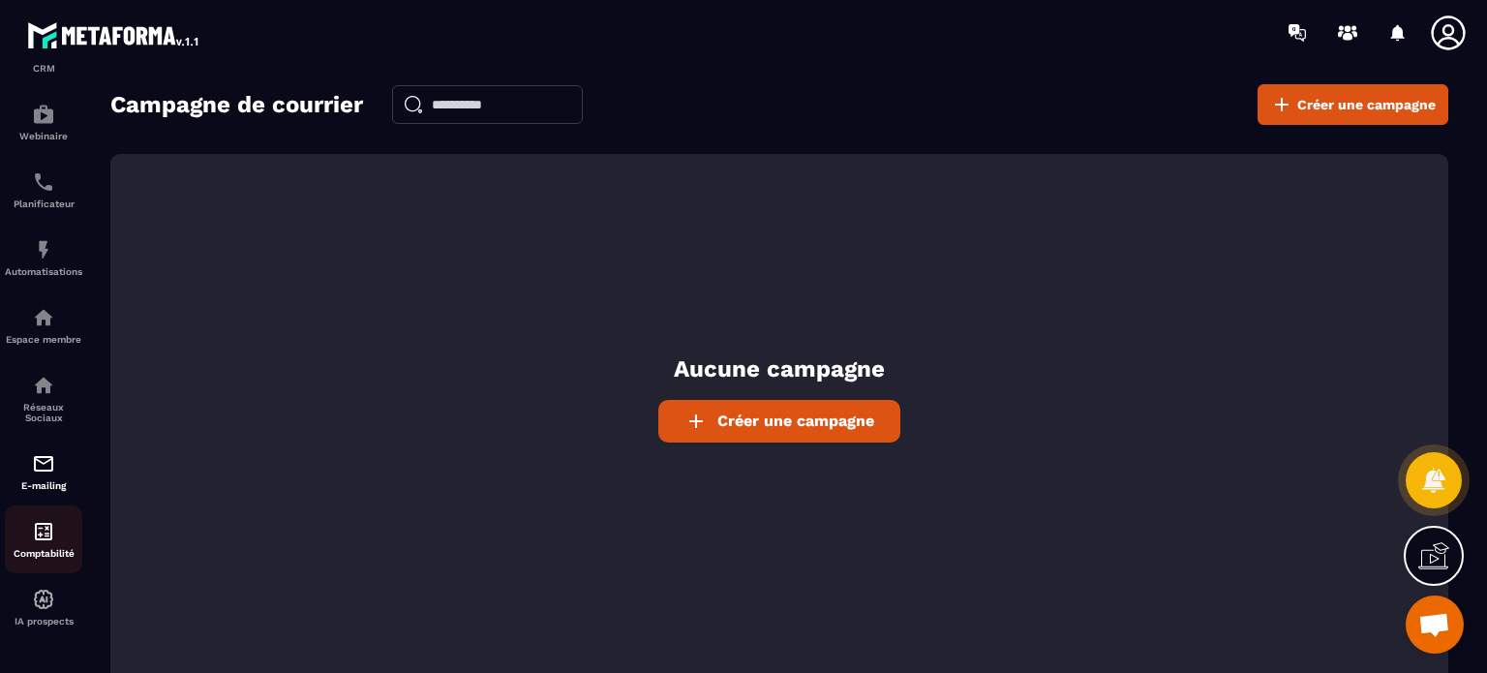
click at [44, 538] on img at bounding box center [43, 531] width 23 height 23
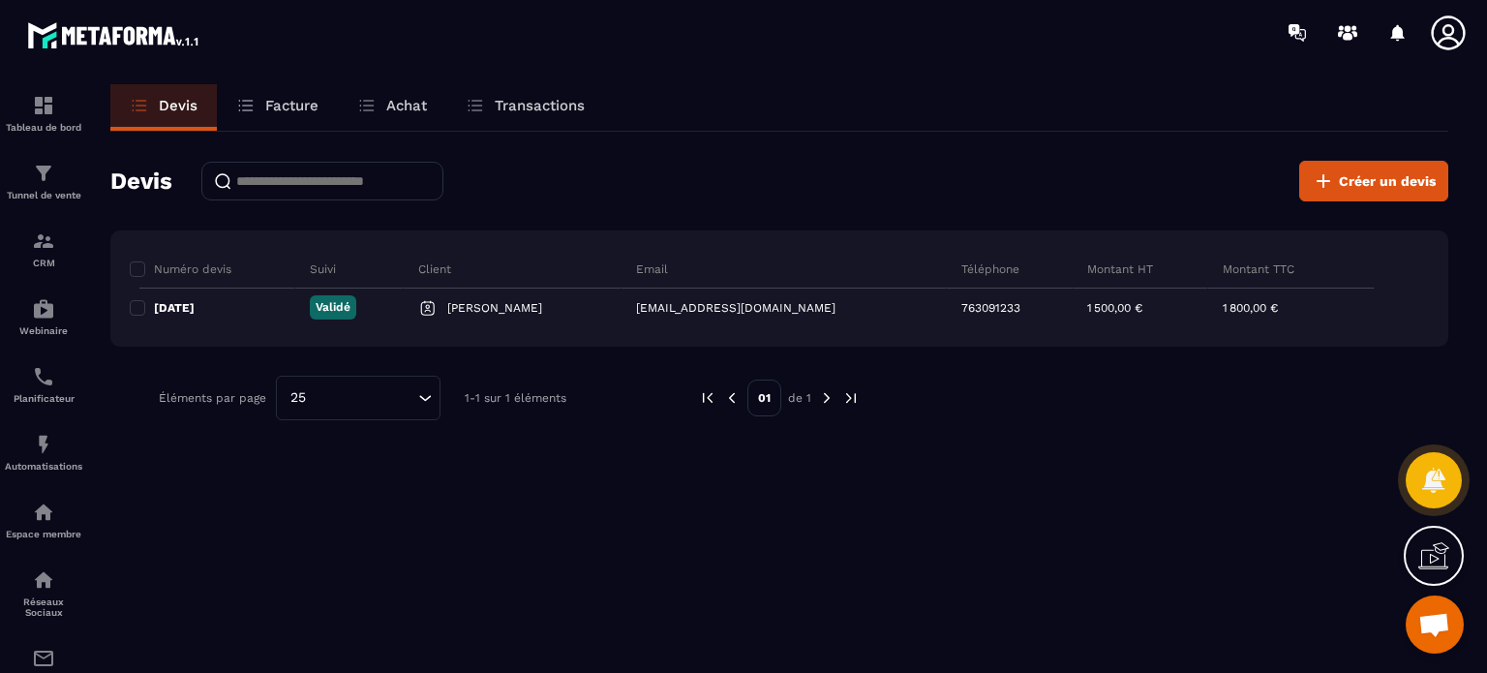
click at [271, 107] on p "Facture" at bounding box center [291, 105] width 53 height 17
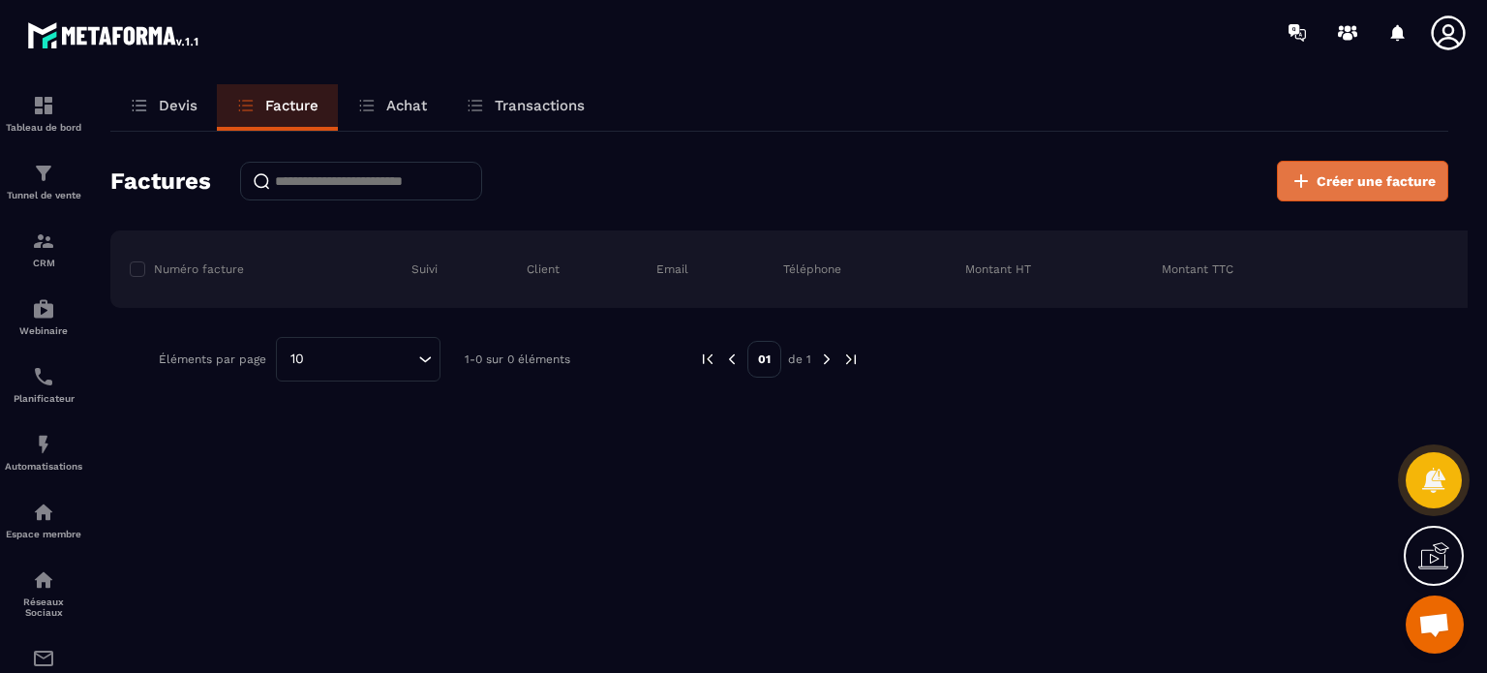
click at [1347, 173] on span "Créer une facture" at bounding box center [1376, 180] width 119 height 19
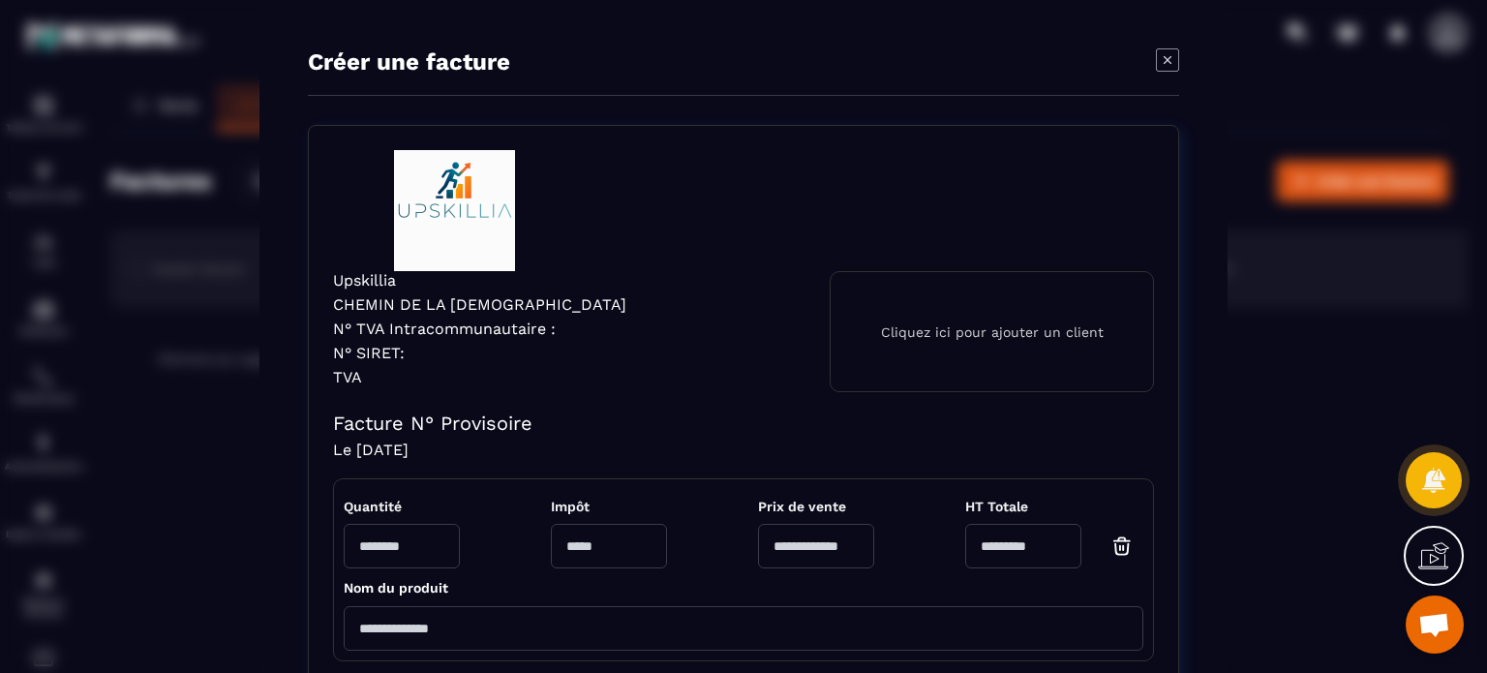
click at [1165, 66] on icon "Modal window" at bounding box center [1167, 59] width 23 height 23
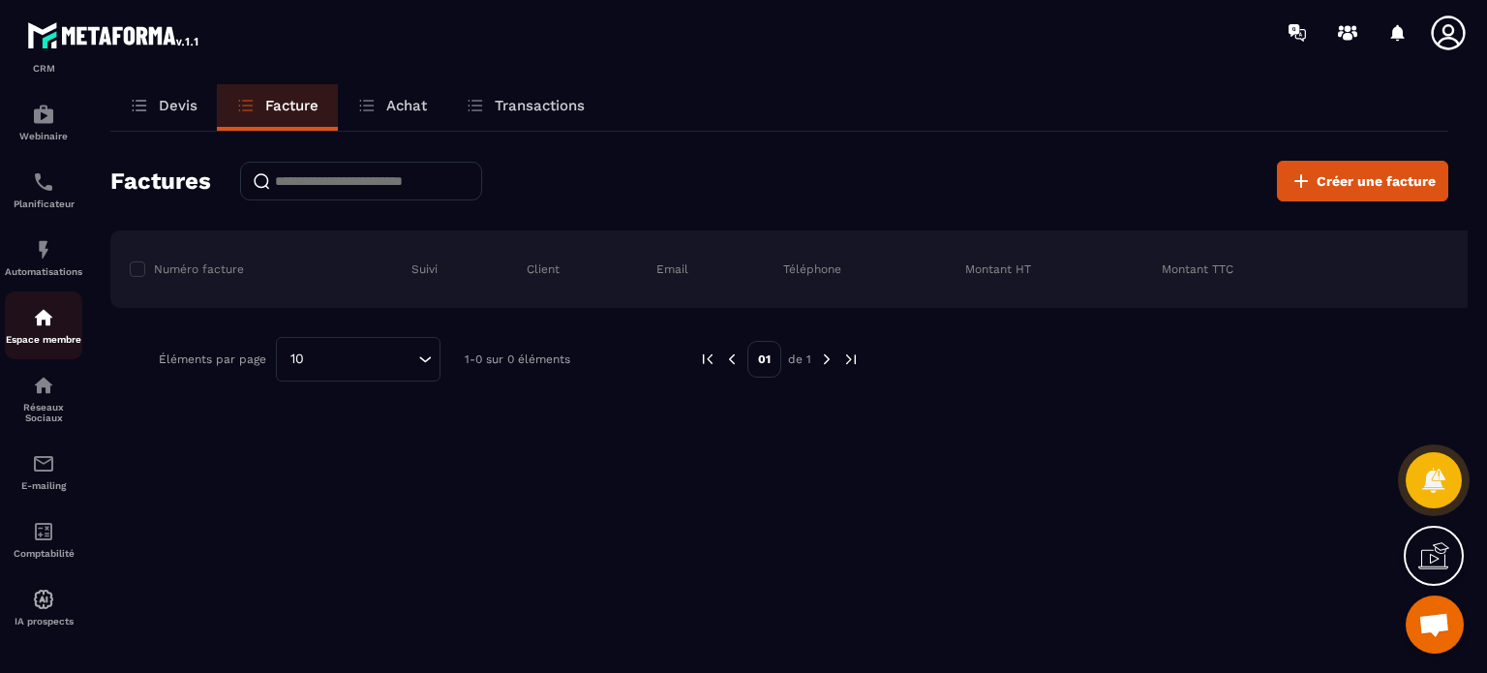
scroll to position [205, 0]
click at [43, 526] on img at bounding box center [43, 531] width 23 height 23
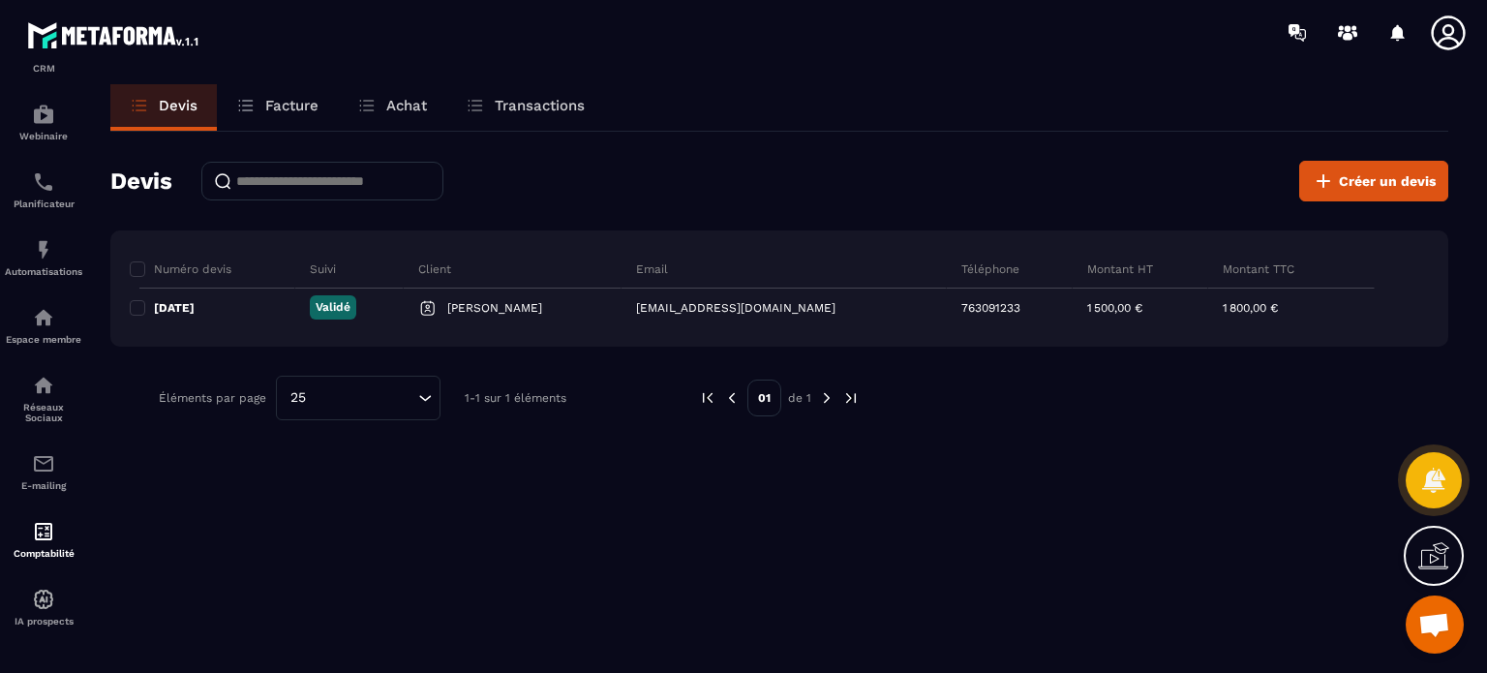
click at [290, 108] on p "Facture" at bounding box center [291, 105] width 53 height 17
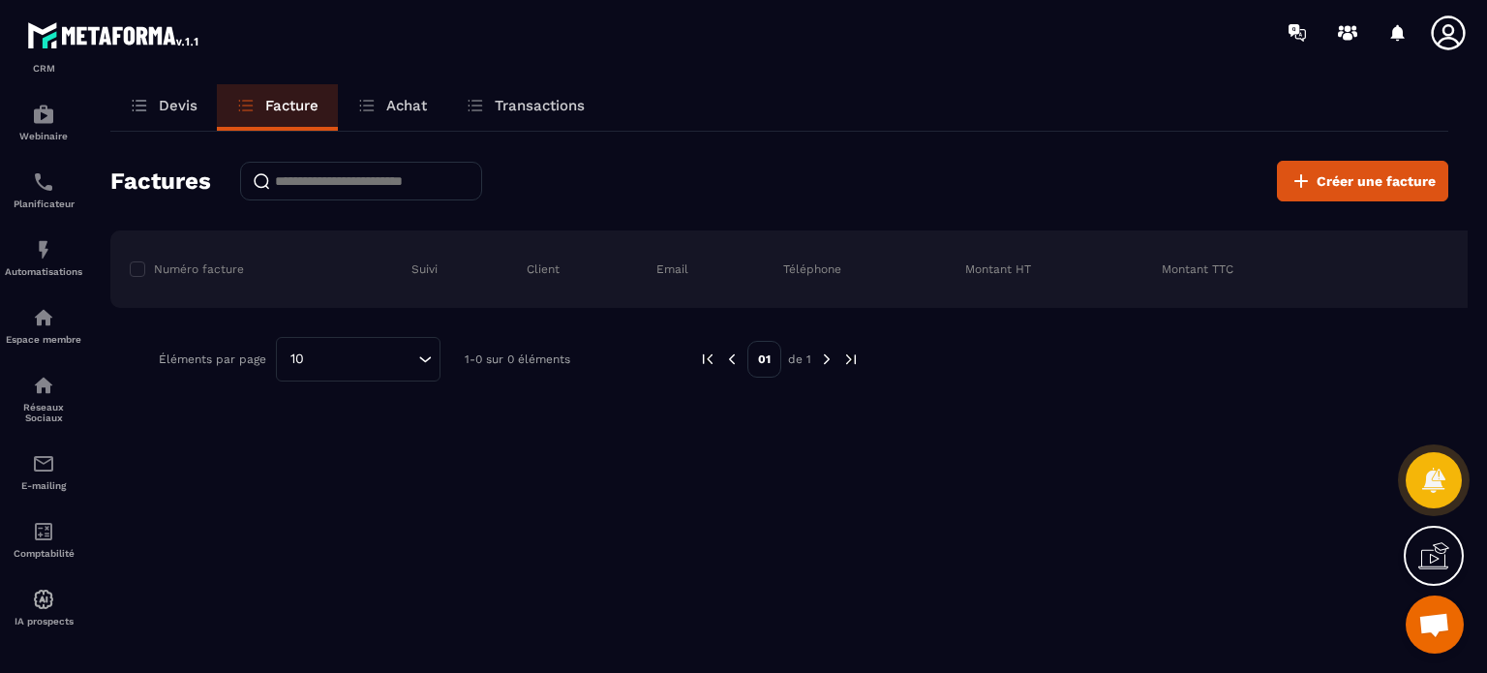
click at [427, 107] on div "Achat" at bounding box center [392, 107] width 108 height 46
click at [514, 102] on p "Transactions" at bounding box center [540, 105] width 90 height 17
click at [36, 606] on img at bounding box center [43, 599] width 23 height 23
click at [37, 605] on img at bounding box center [43, 599] width 23 height 23
click at [1427, 469] on icon at bounding box center [1433, 480] width 28 height 28
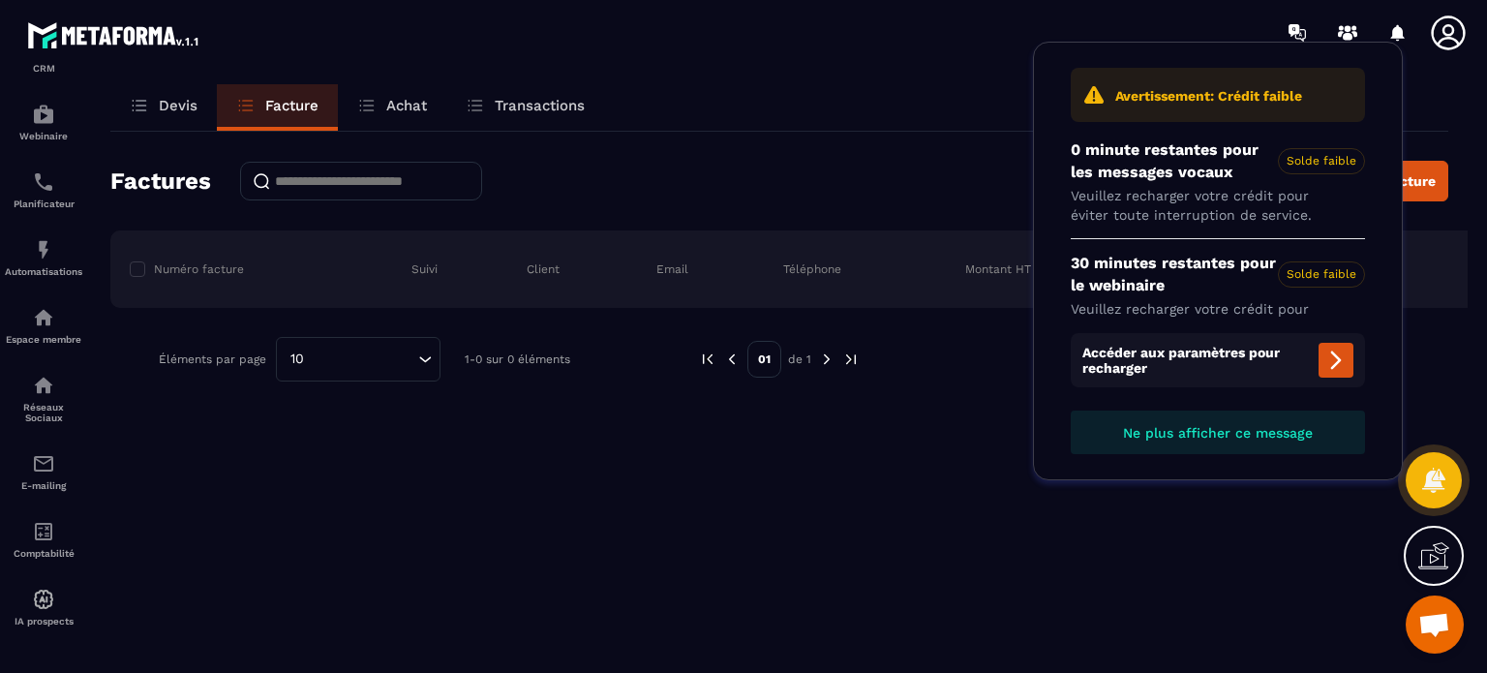
click at [1437, 557] on icon at bounding box center [1433, 555] width 31 height 31
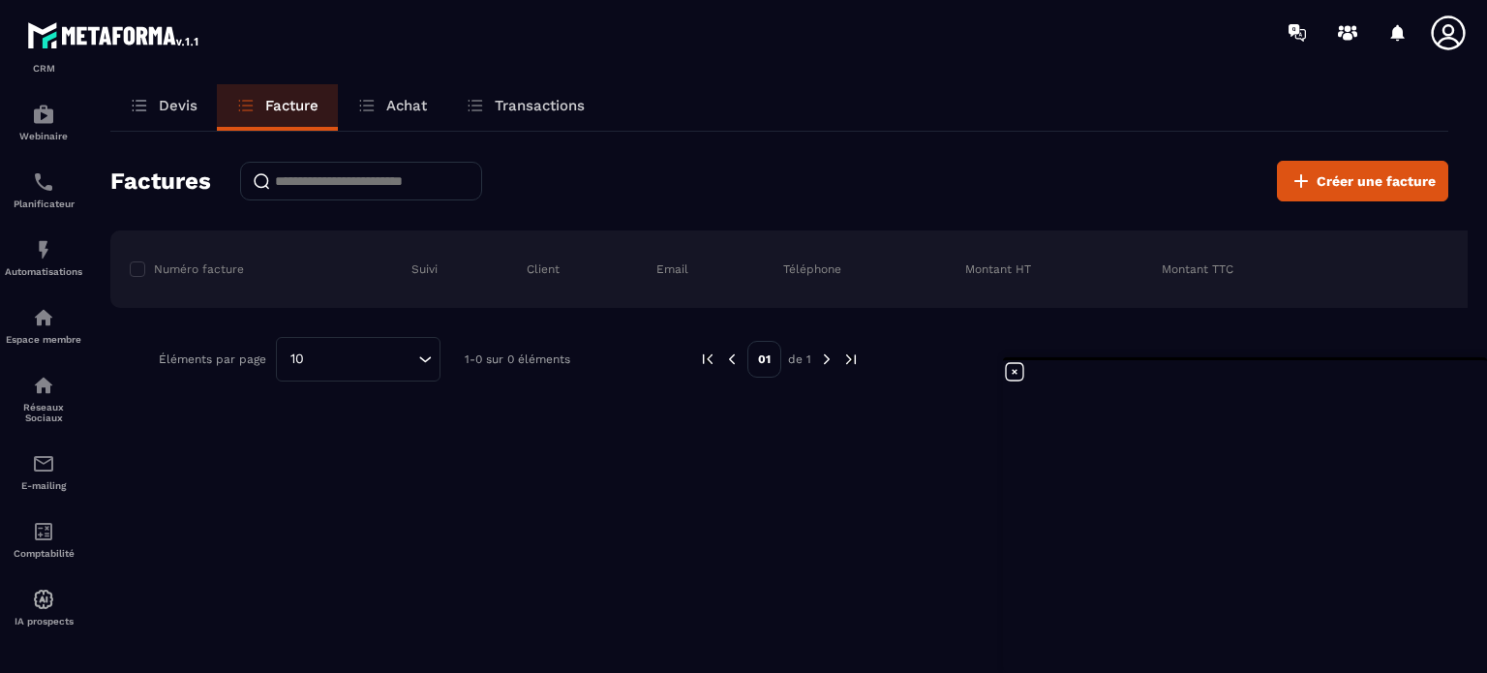
click at [1007, 369] on icon at bounding box center [1014, 371] width 23 height 23
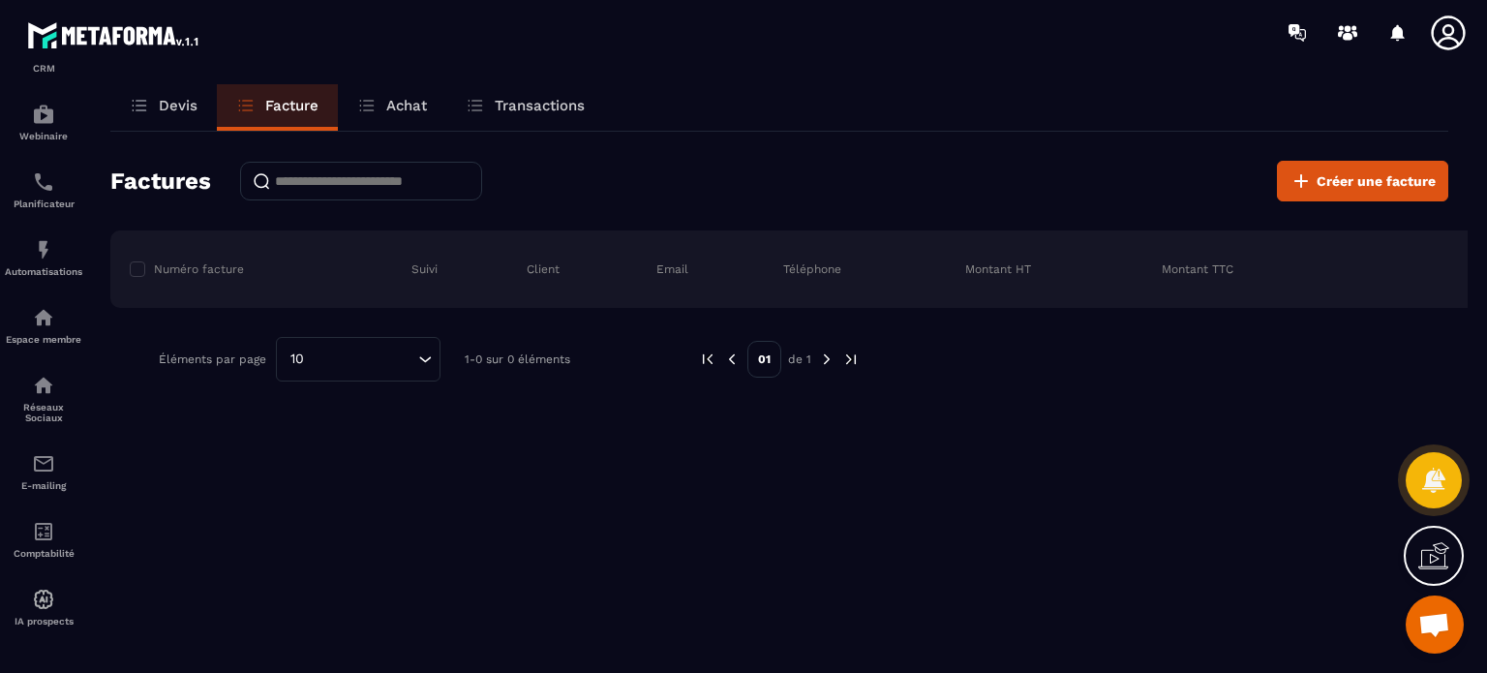
click at [1428, 638] on span "Ouvrir le chat" at bounding box center [1434, 626] width 32 height 27
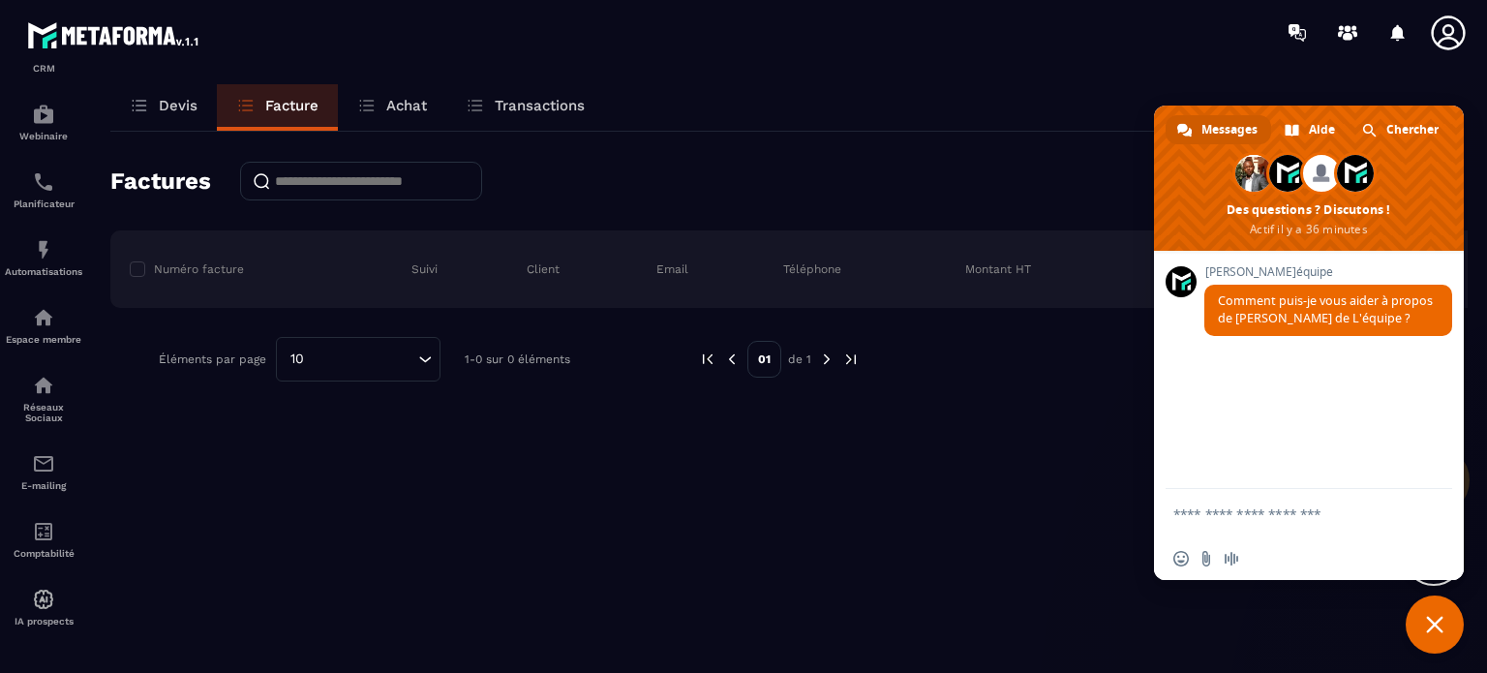
click at [1400, 69] on section "Tableau de bord Tunnel de vente CRM Webinaire Planificateur Automatisations Esp…" at bounding box center [743, 396] width 1487 height 663
click at [1419, 632] on span "Fermer le chat" at bounding box center [1435, 624] width 58 height 58
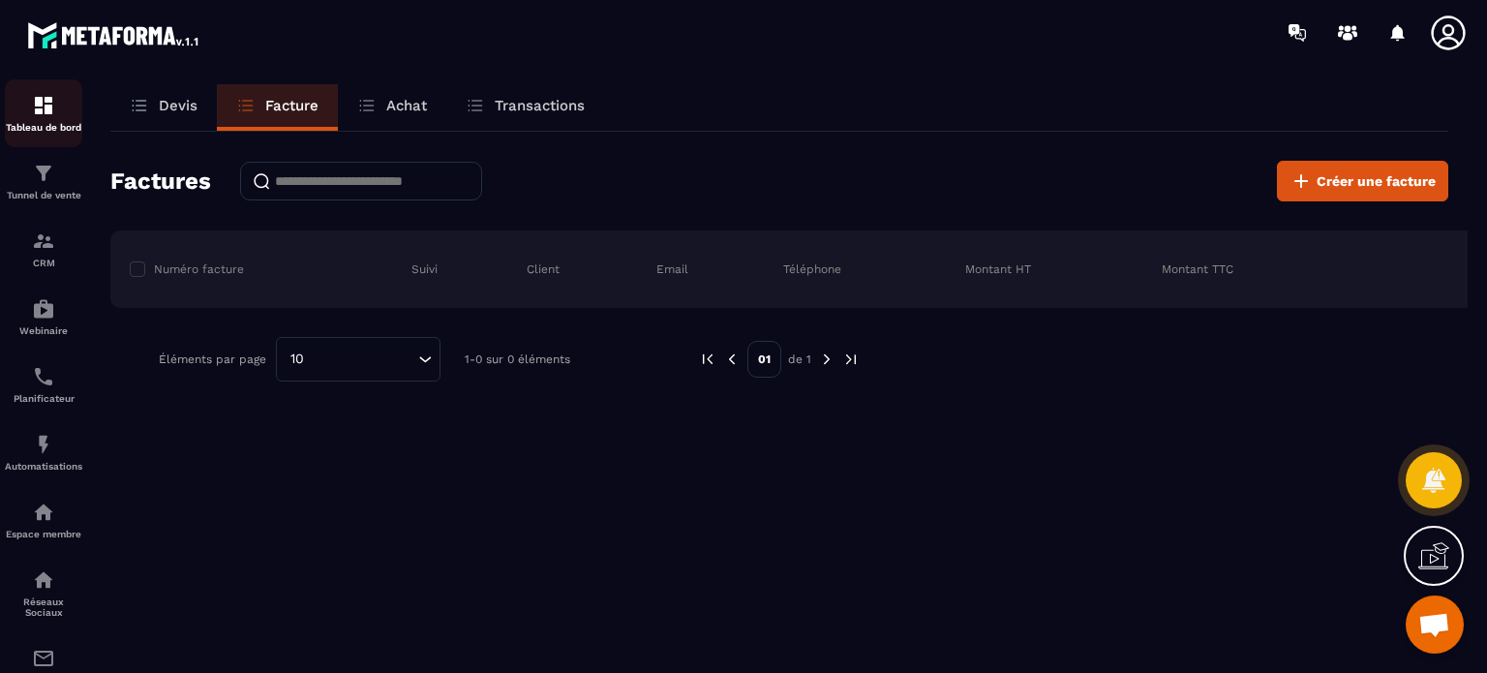
click at [44, 124] on p "Tableau de bord" at bounding box center [43, 127] width 77 height 11
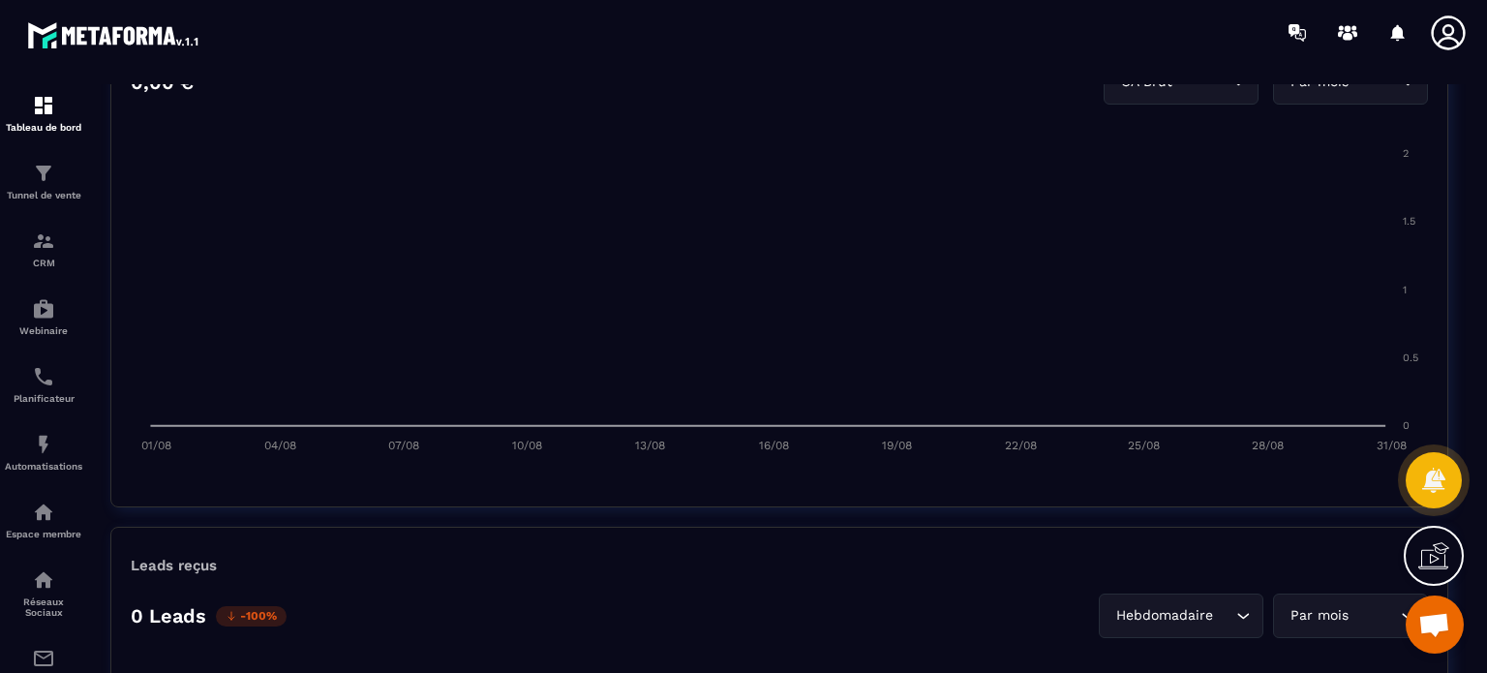
scroll to position [995, 0]
click at [45, 185] on img at bounding box center [43, 173] width 23 height 23
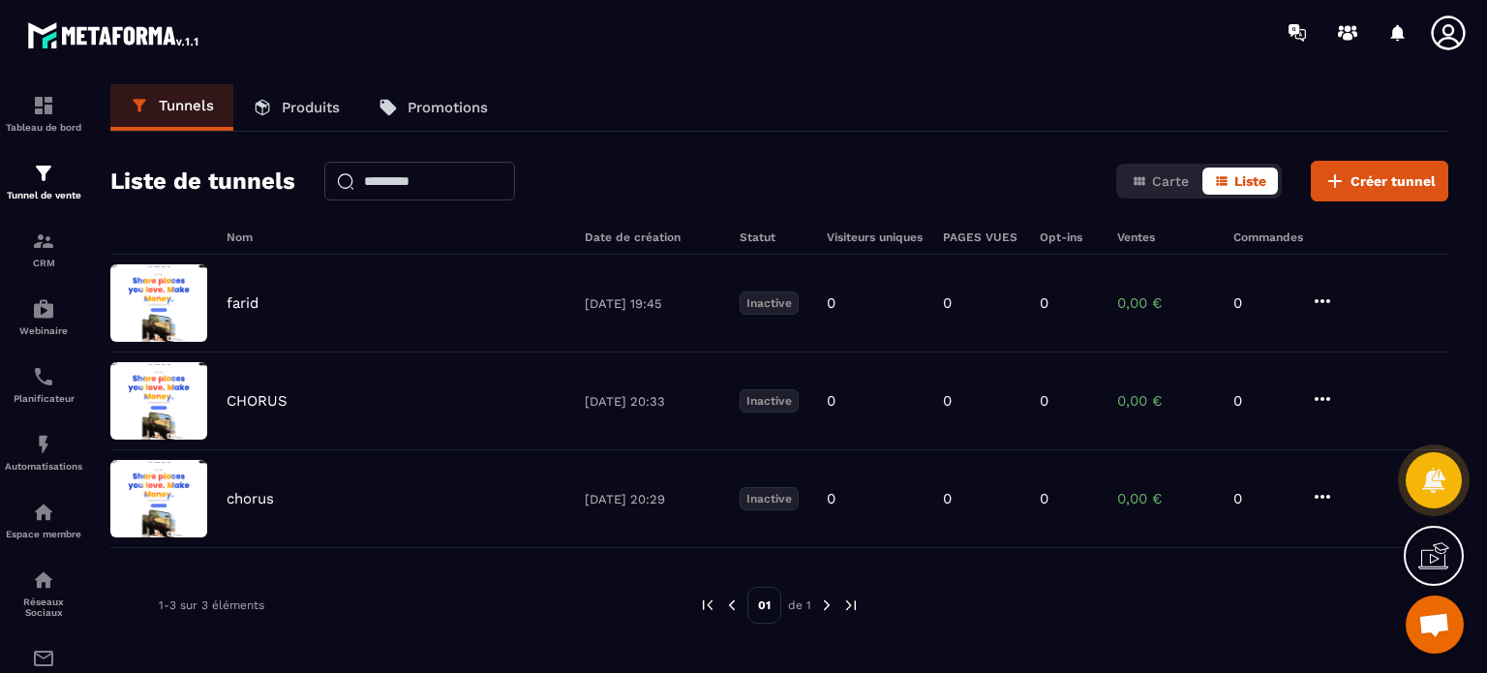
click at [283, 100] on p "Produits" at bounding box center [311, 107] width 58 height 17
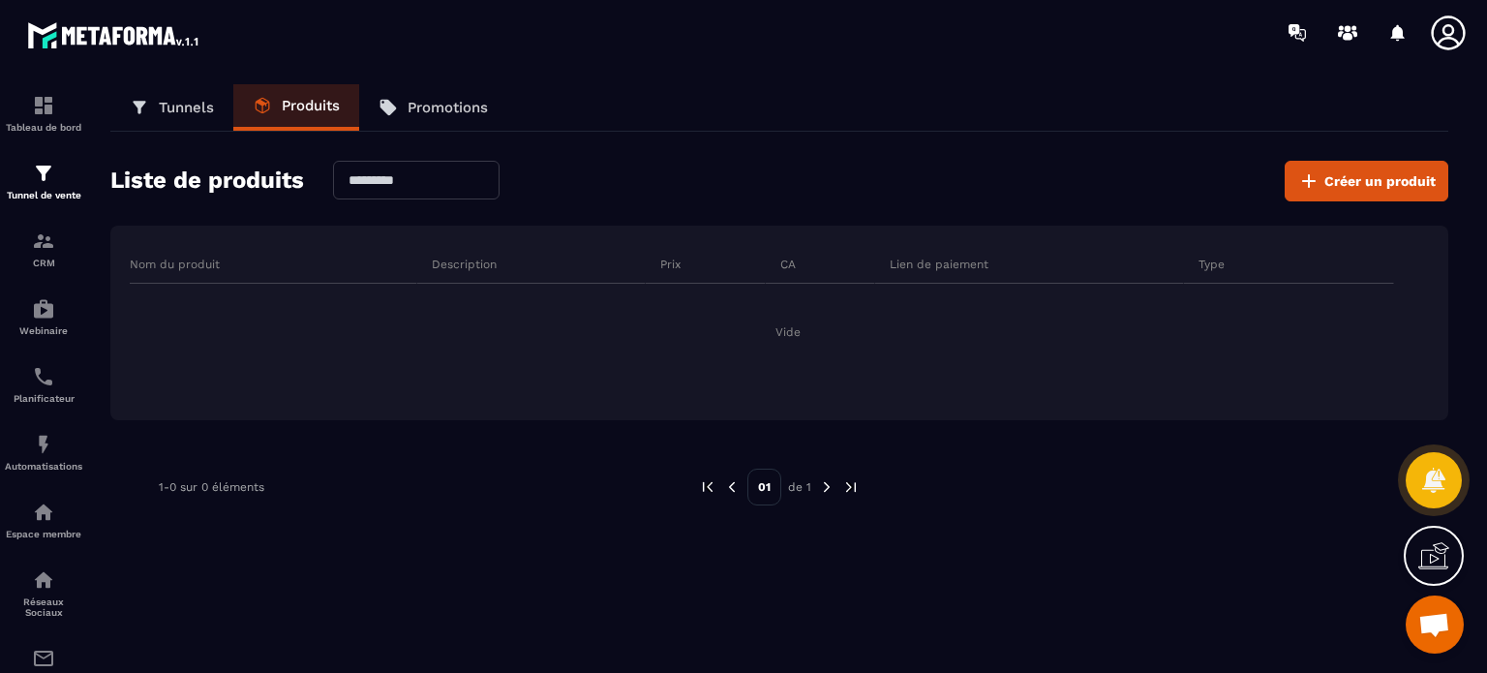
click at [446, 107] on p "Promotions" at bounding box center [448, 107] width 80 height 17
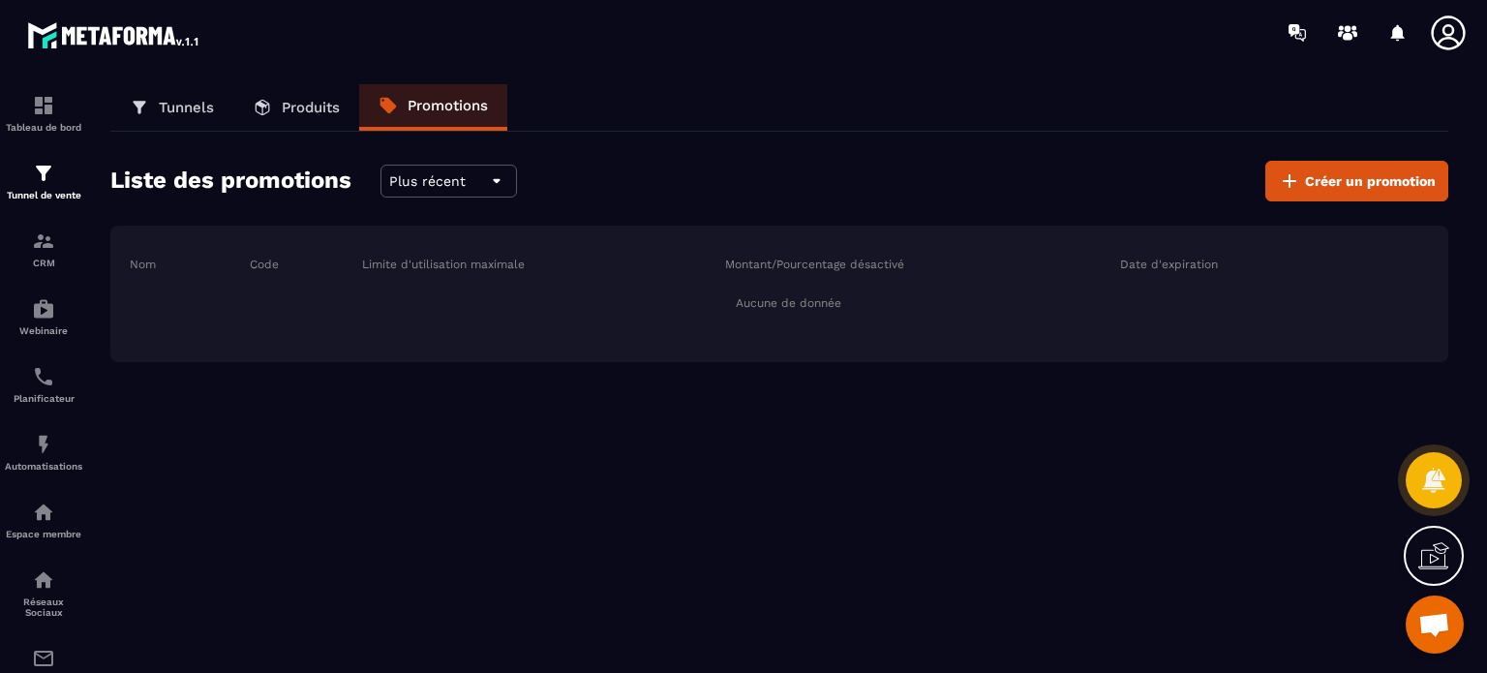
click at [291, 119] on link "Produits" at bounding box center [296, 107] width 126 height 46
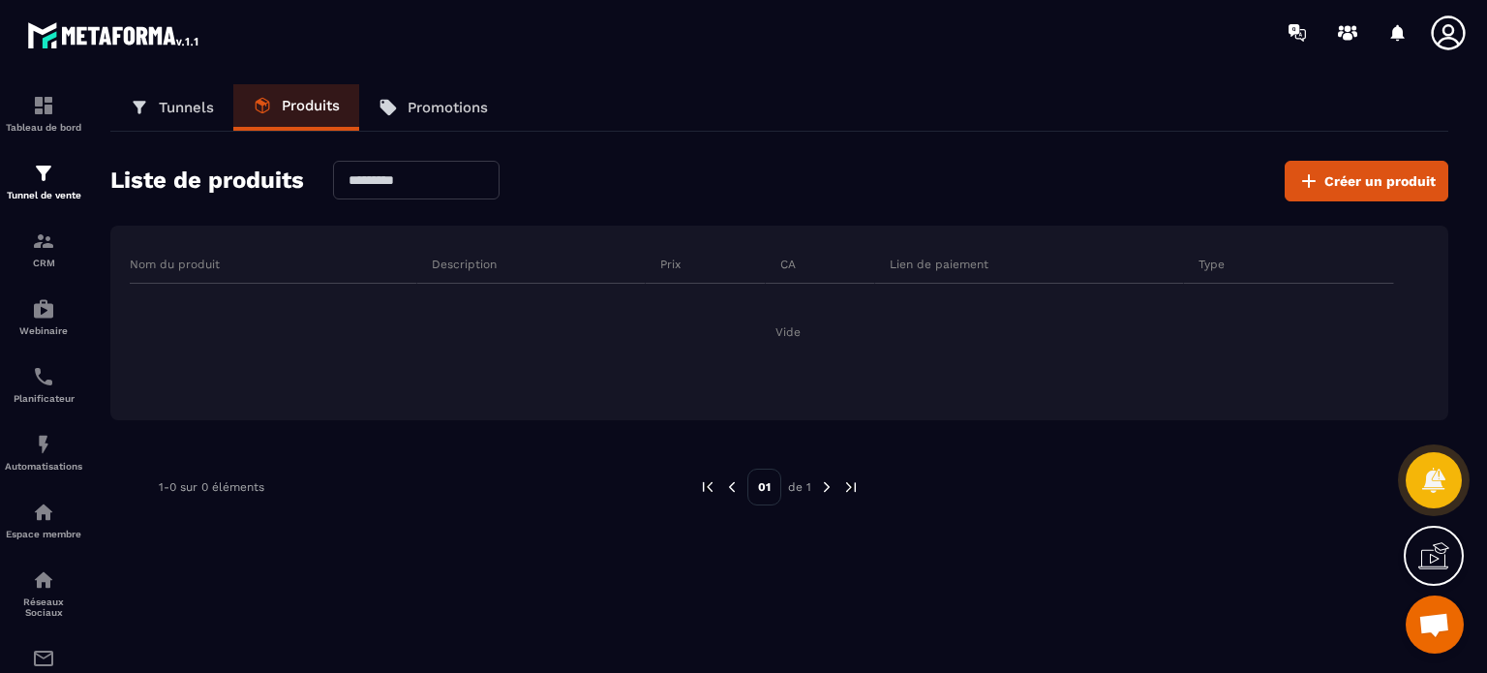
click at [168, 108] on p "Tunnels" at bounding box center [186, 107] width 55 height 17
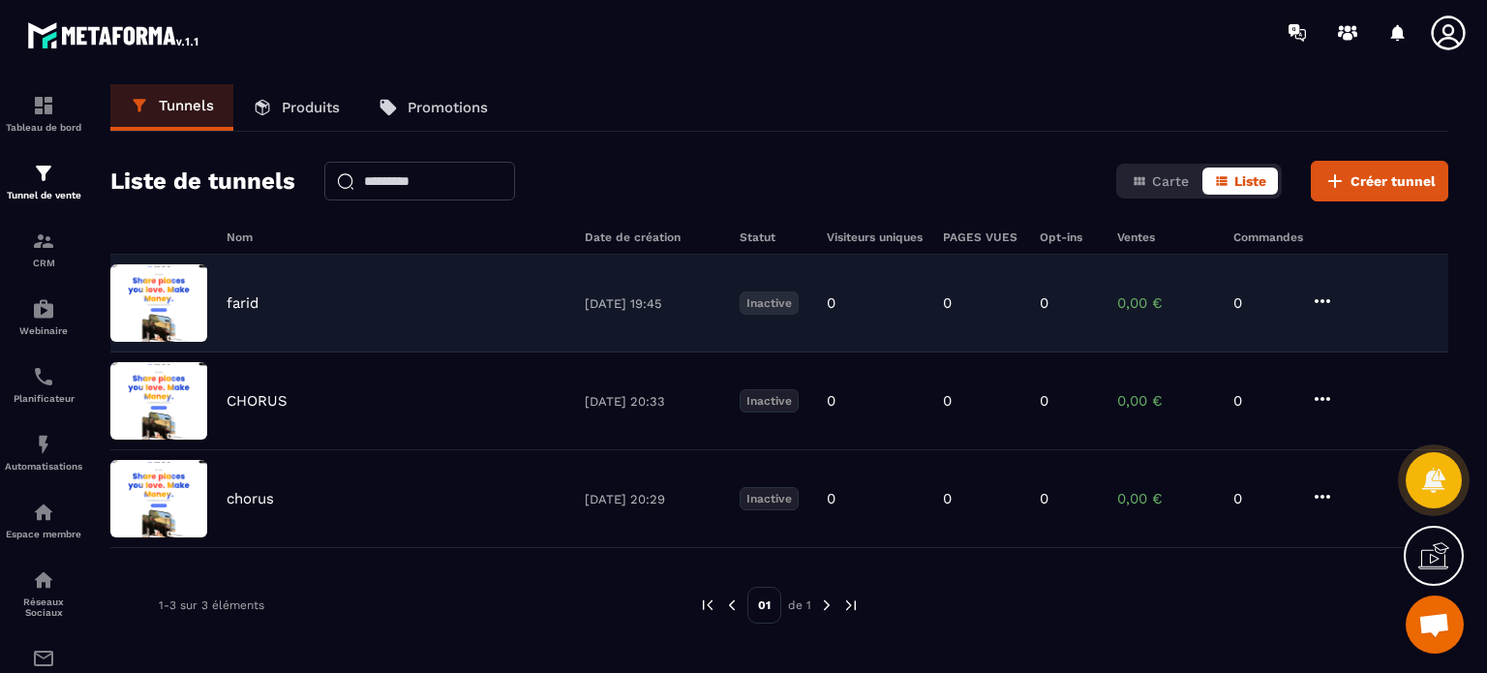
click at [1313, 300] on icon at bounding box center [1322, 300] width 23 height 23
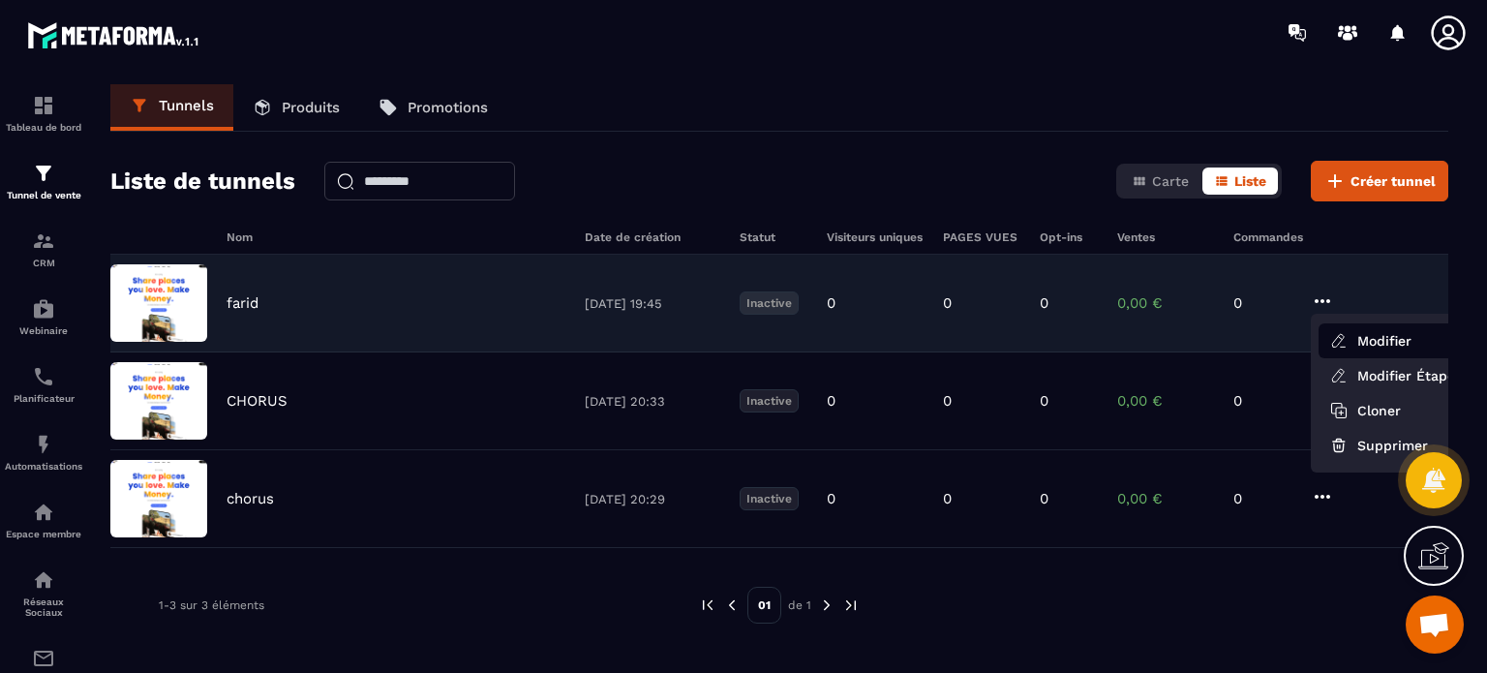
click at [1359, 336] on button "Modifier" at bounding box center [1395, 340] width 155 height 35
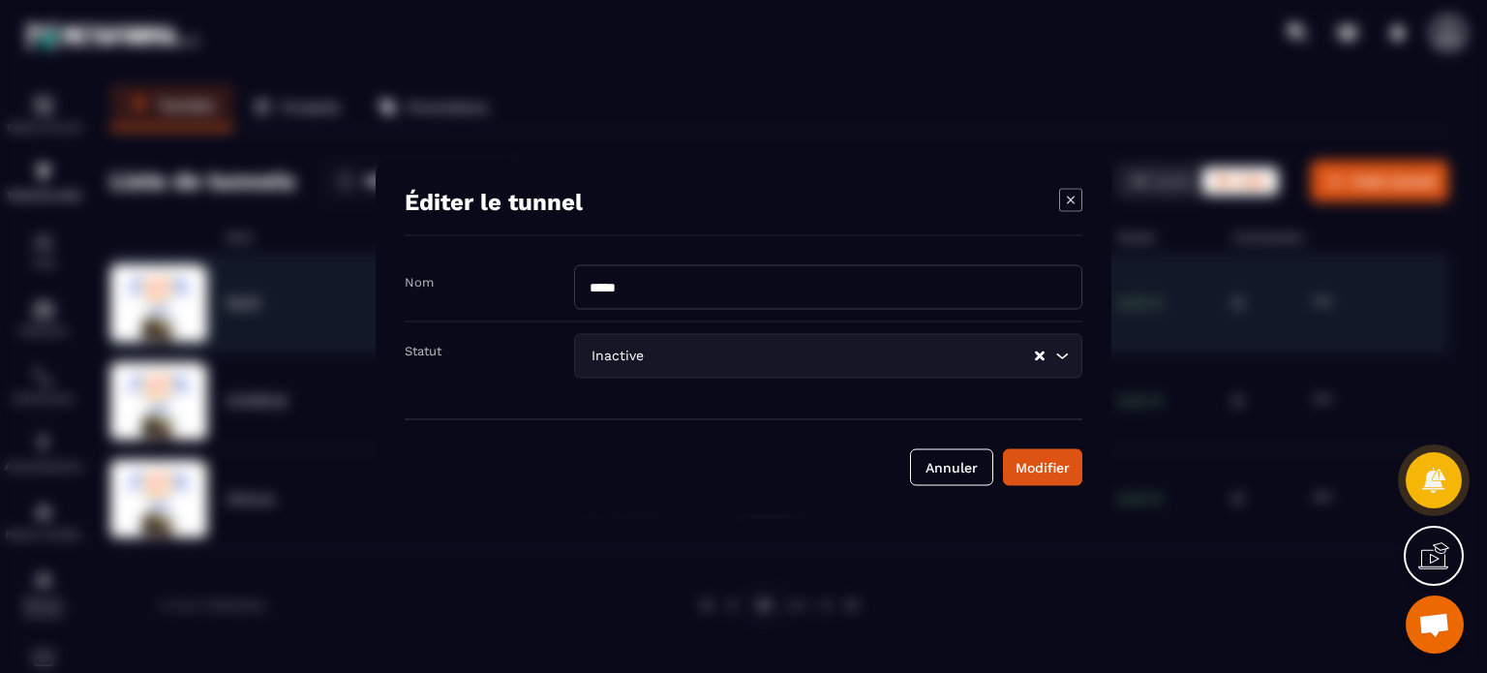
click at [1068, 200] on icon "Modal window" at bounding box center [1070, 199] width 23 height 23
